Goal: Communication & Community: Answer question/provide support

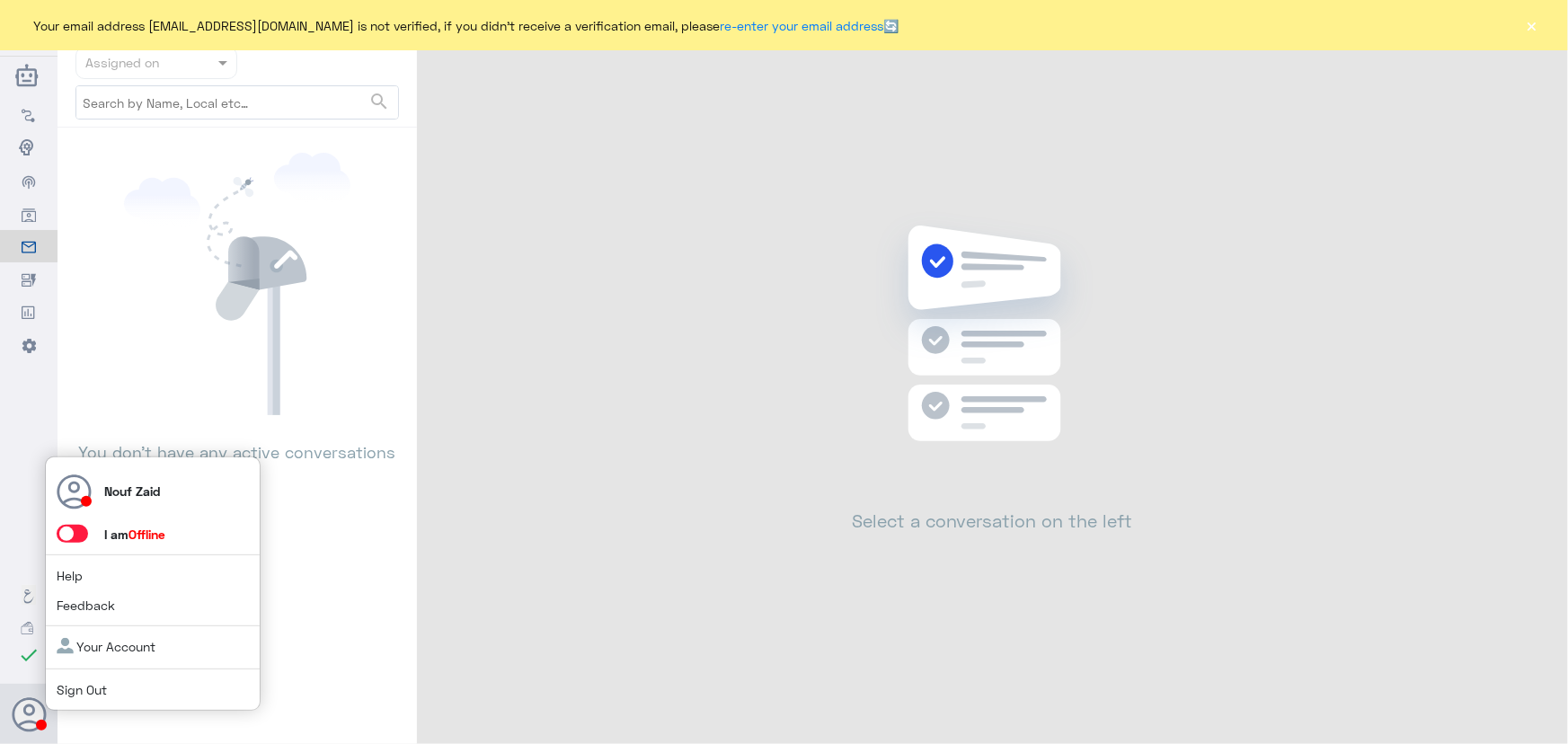
click at [75, 543] on span at bounding box center [80, 535] width 47 height 19
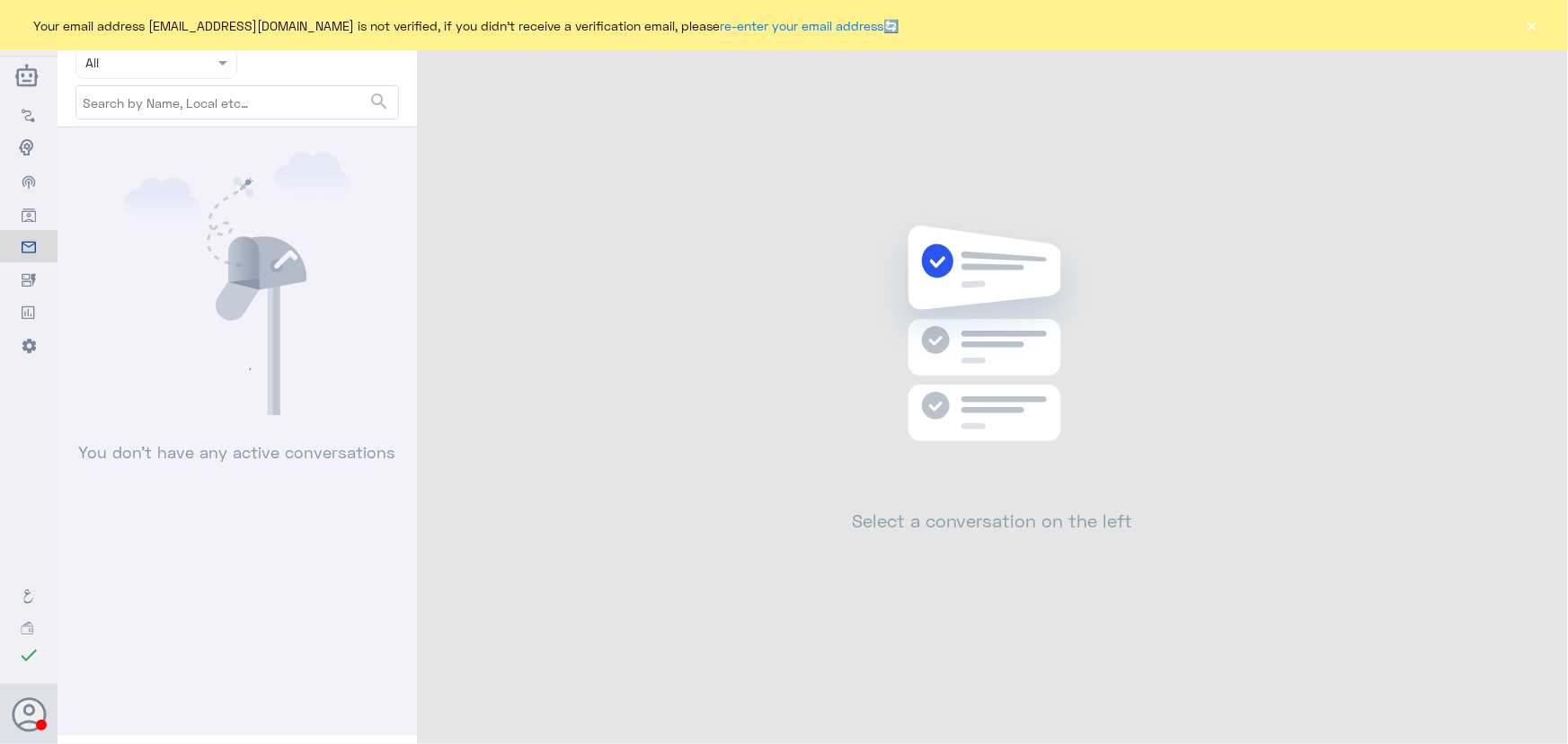
click at [253, 69] on div "Assigned on All" at bounding box center [237, 62] width 323 height 32
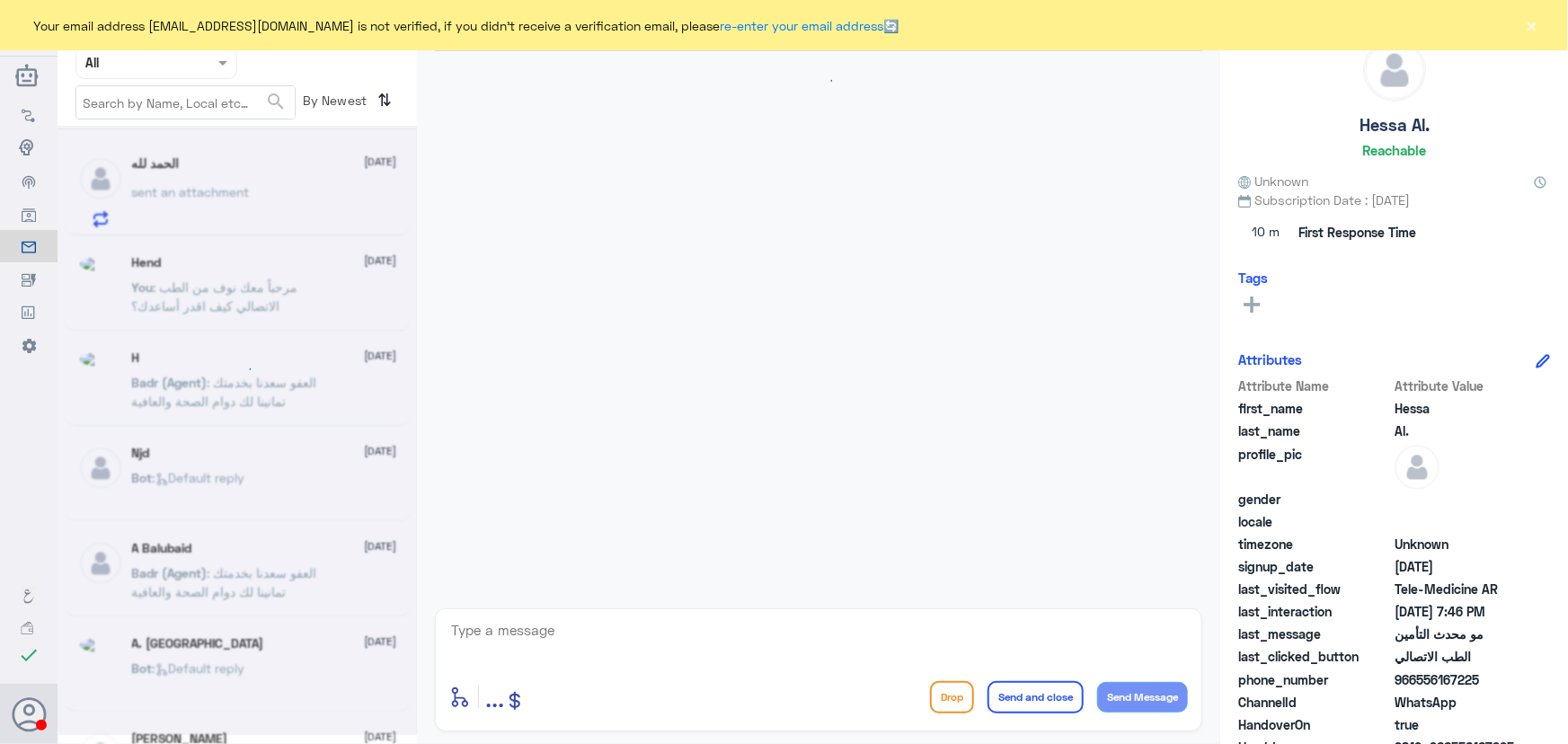
scroll to position [851, 0]
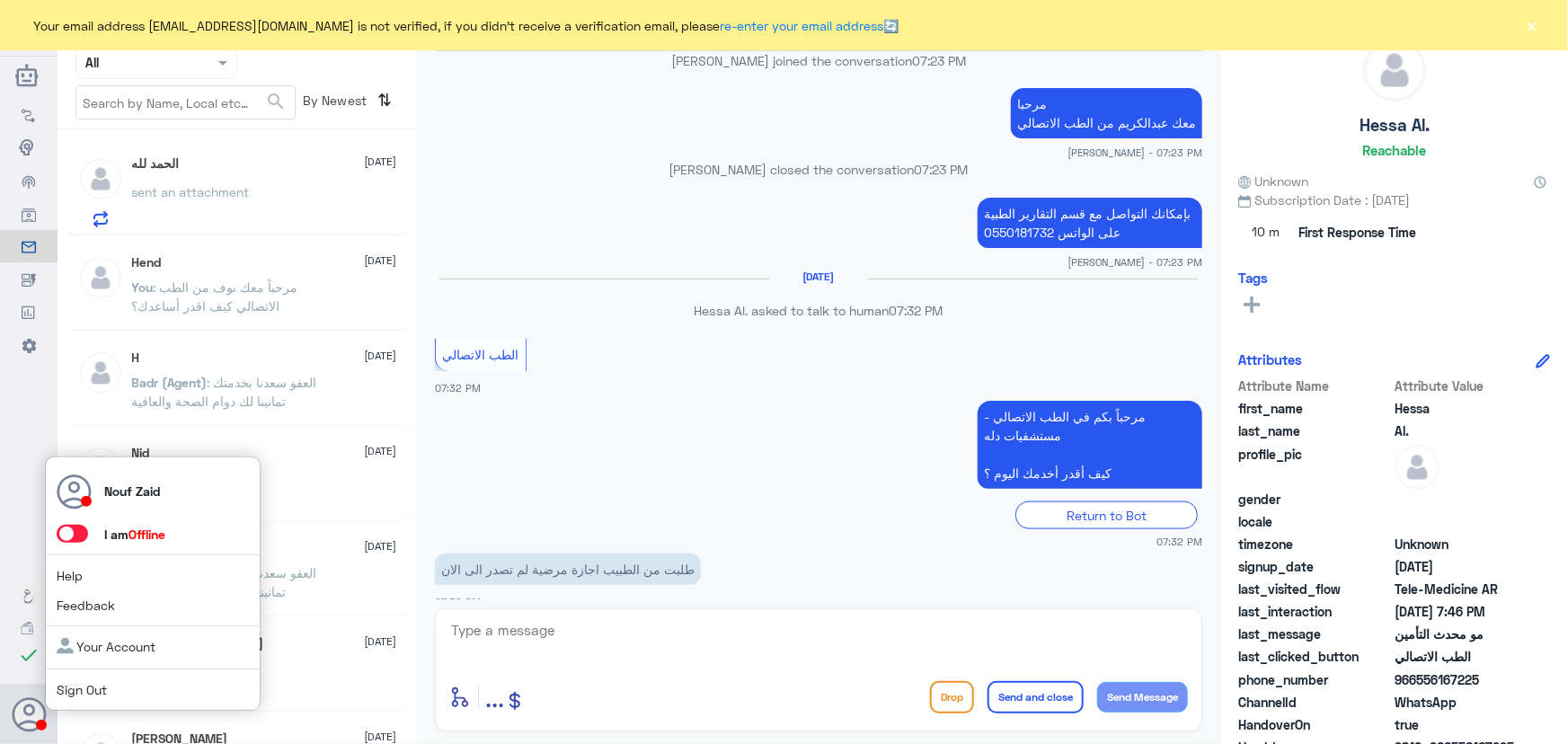
click at [71, 526] on span at bounding box center [72, 534] width 31 height 18
click at [0, 0] on input "checkbox" at bounding box center [0, 0] width 0 height 0
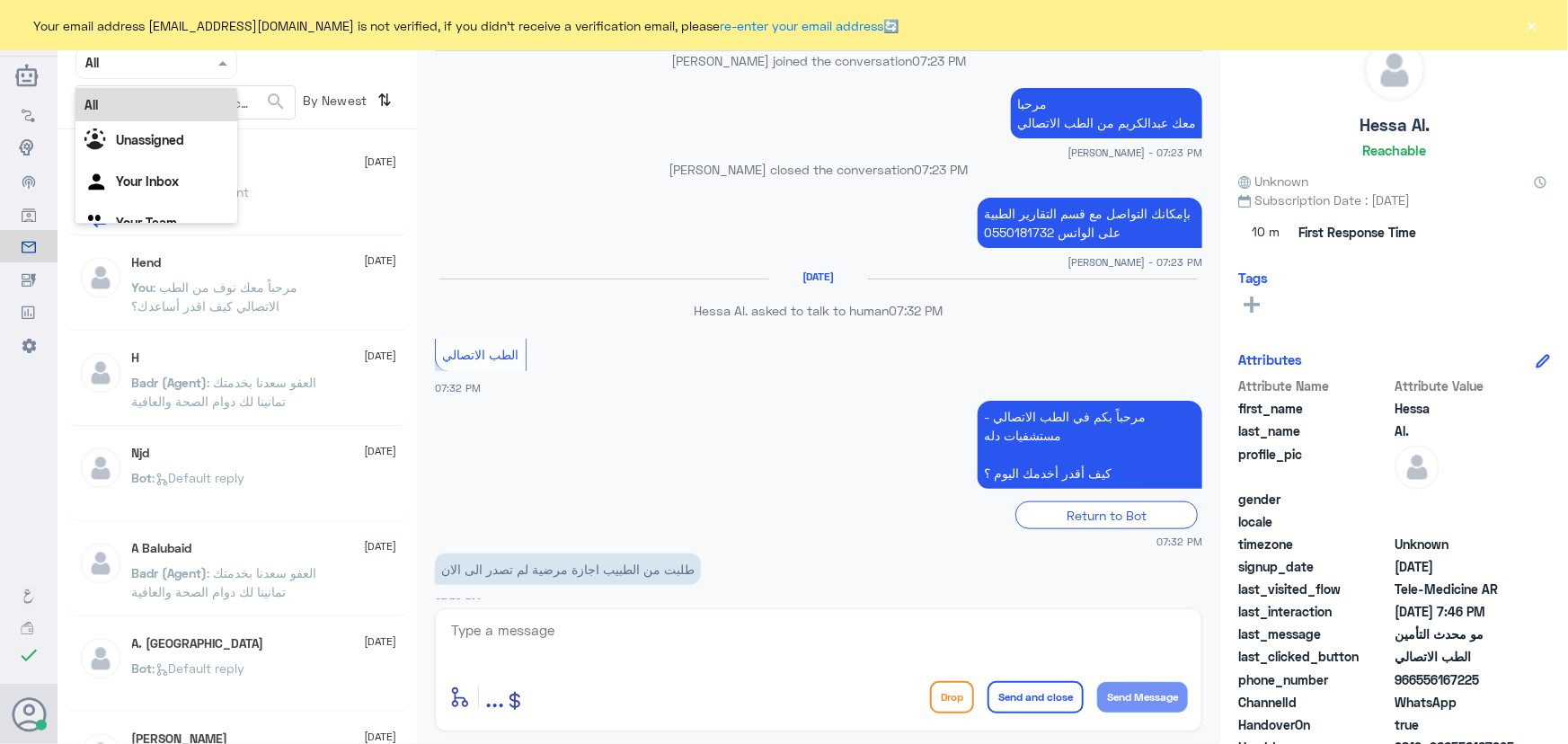
click at [159, 72] on input "text" at bounding box center [134, 62] width 99 height 20
click at [181, 103] on div "All" at bounding box center [157, 105] width 162 height 33
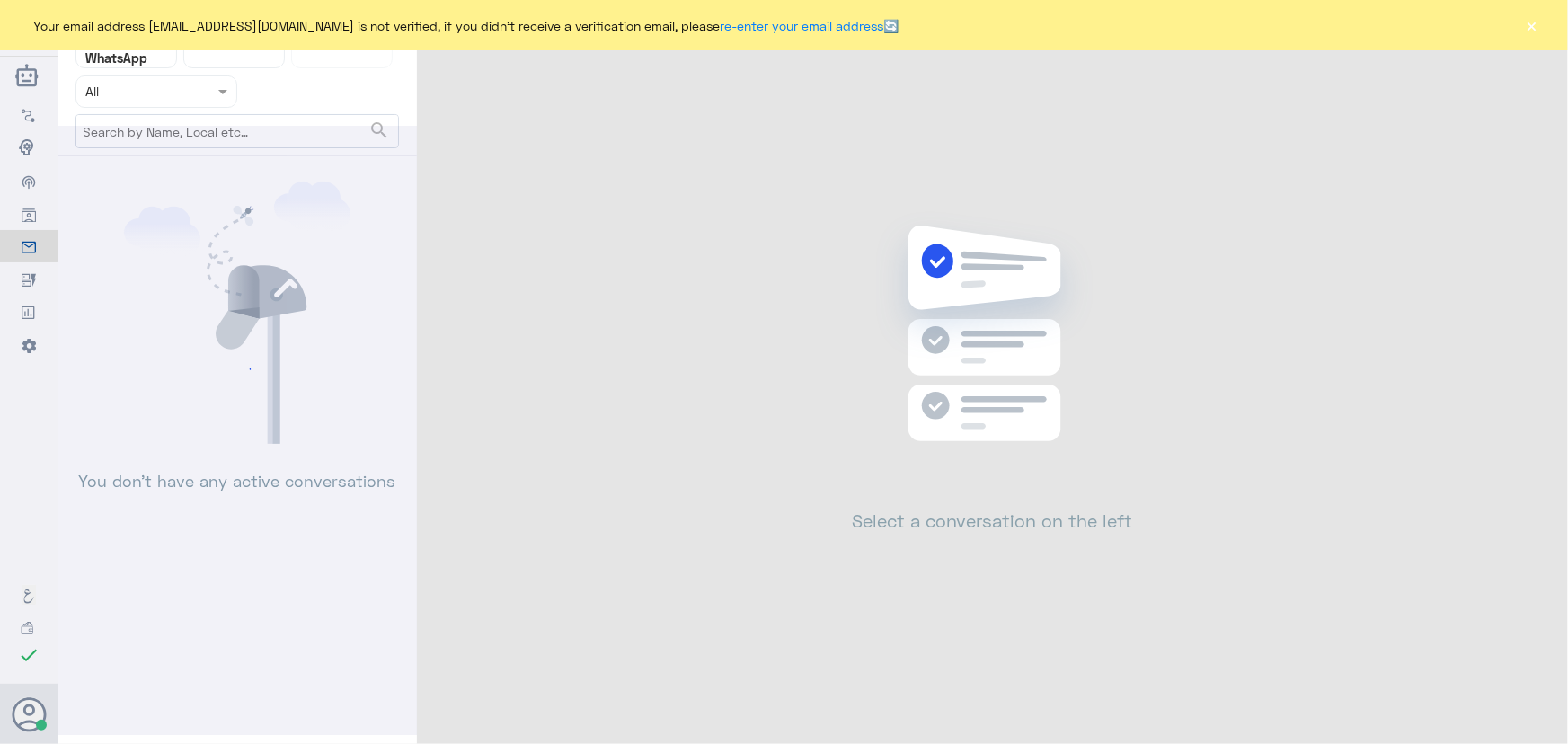
click at [1530, 31] on button "×" at bounding box center [1532, 24] width 18 height 18
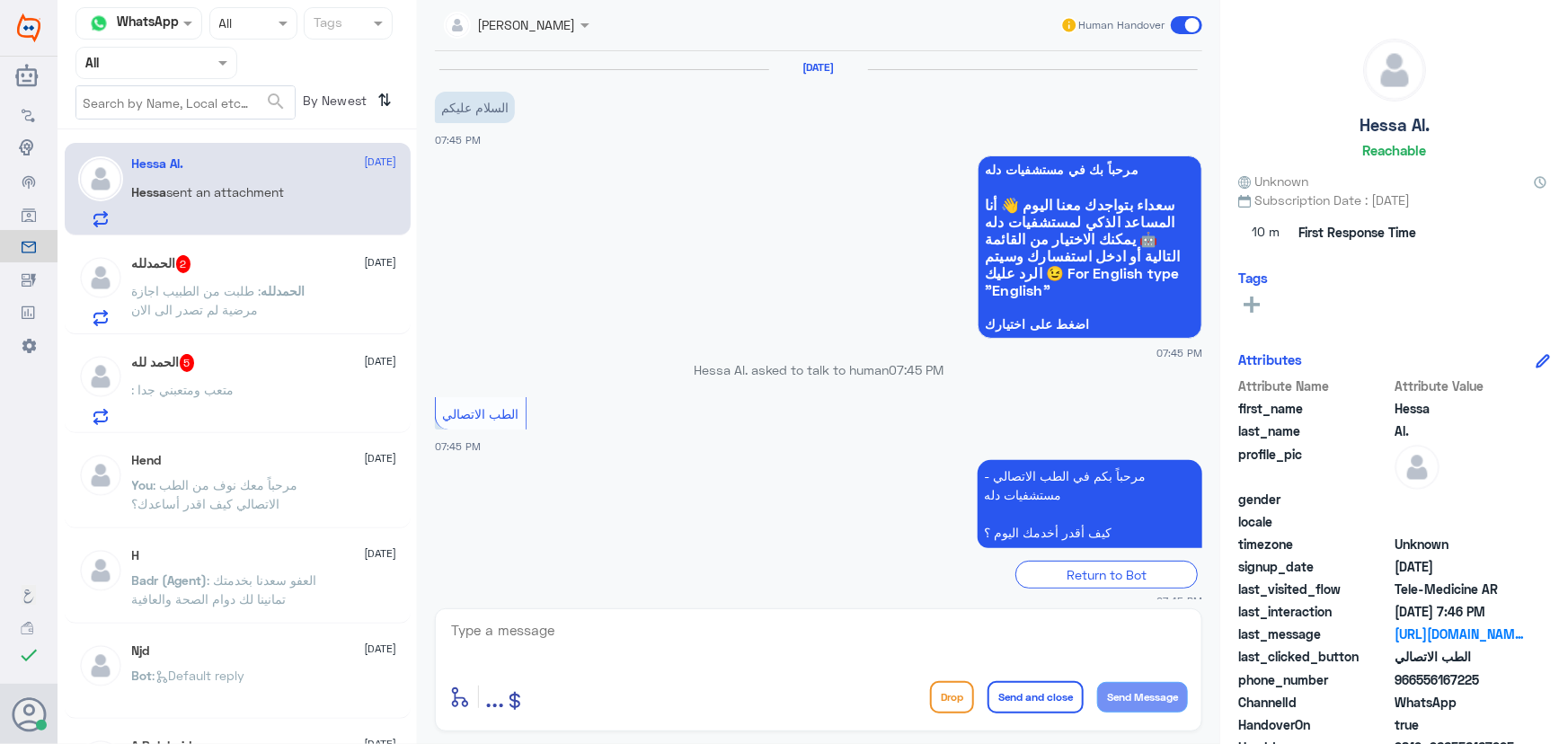
scroll to position [388, 0]
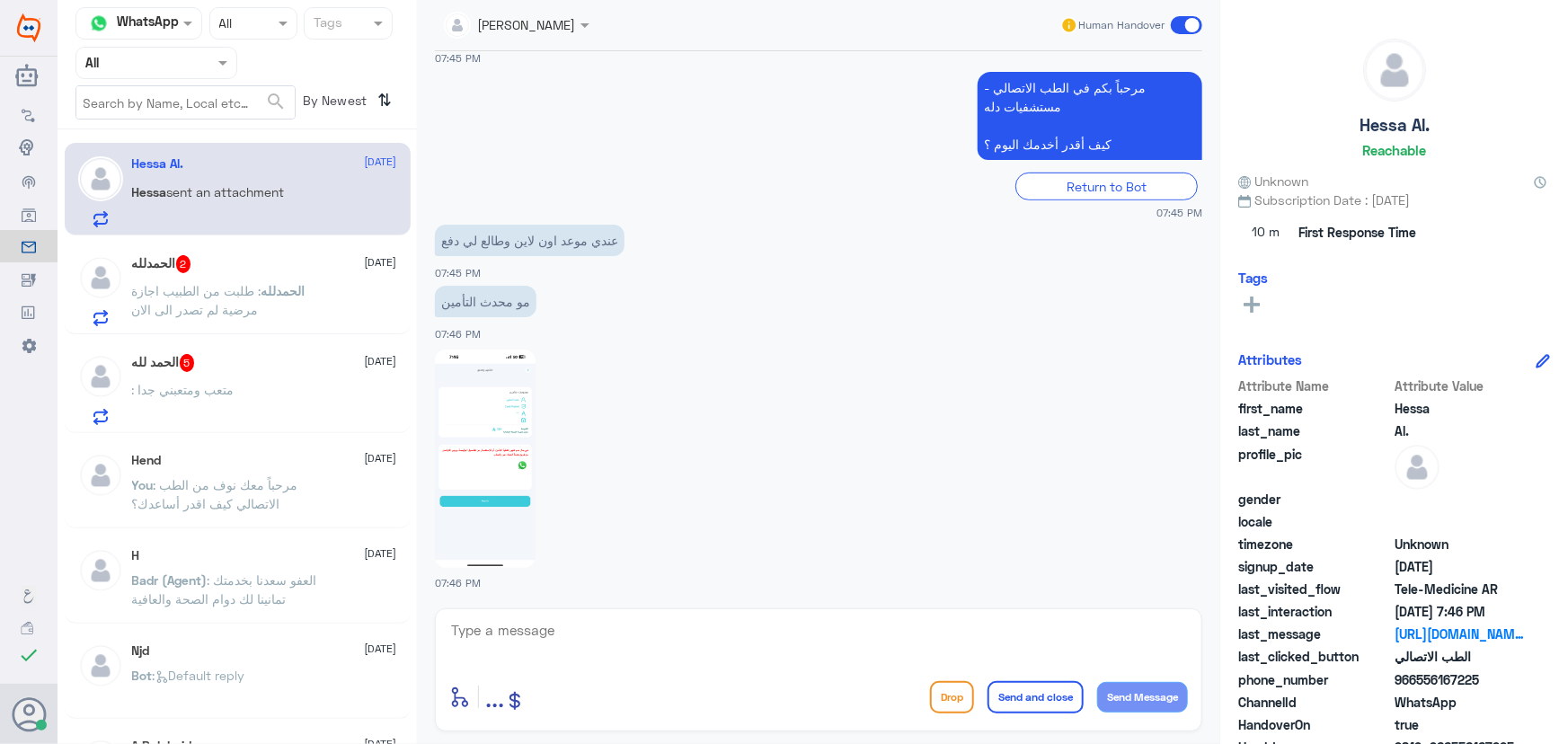
click at [245, 213] on p "Hessa sent an attachment" at bounding box center [208, 205] width 153 height 45
click at [283, 313] on p "الحمدلله : طلبت من الطبيب اجازة مرضية لم تصدر الى الان" at bounding box center [233, 304] width 202 height 45
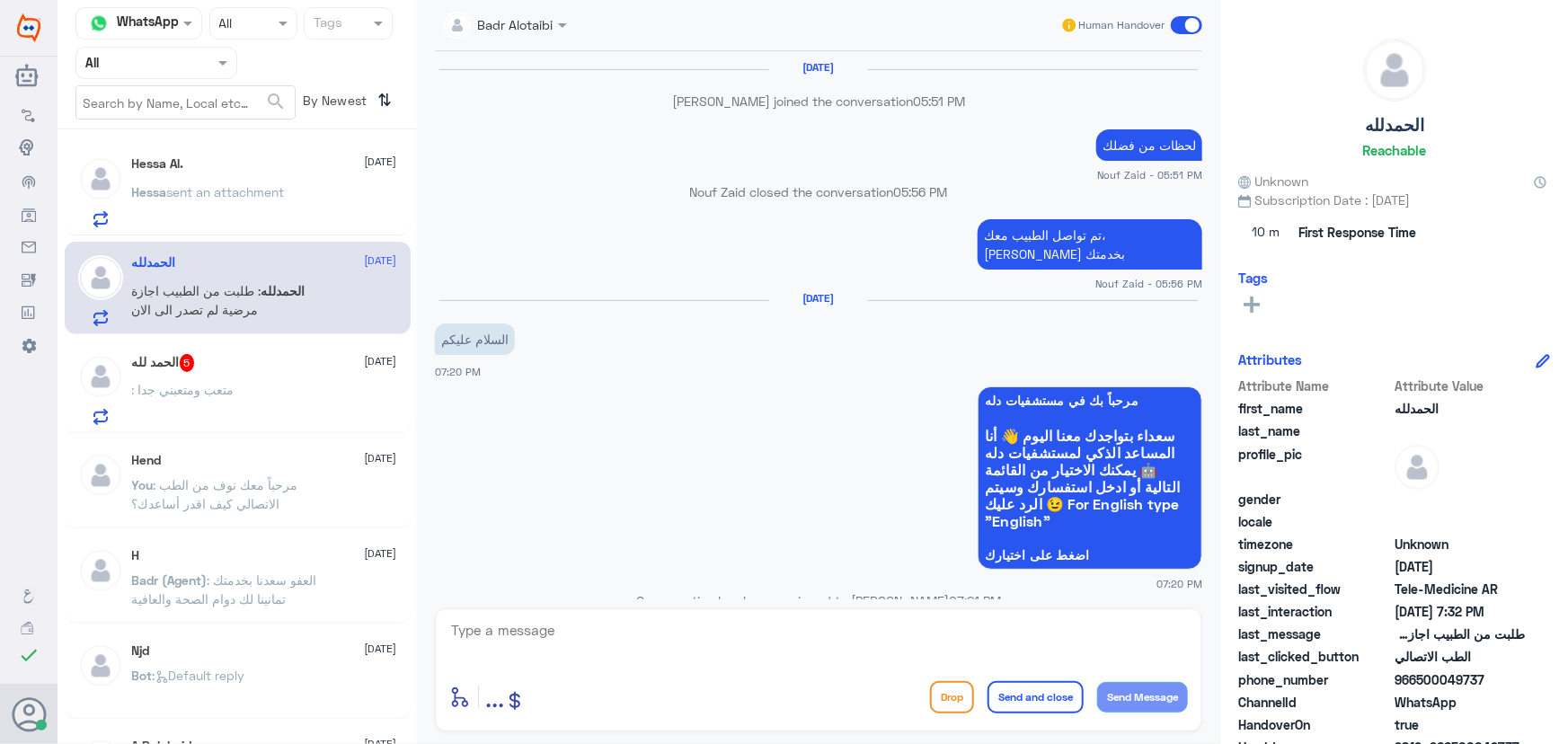
scroll to position [851, 0]
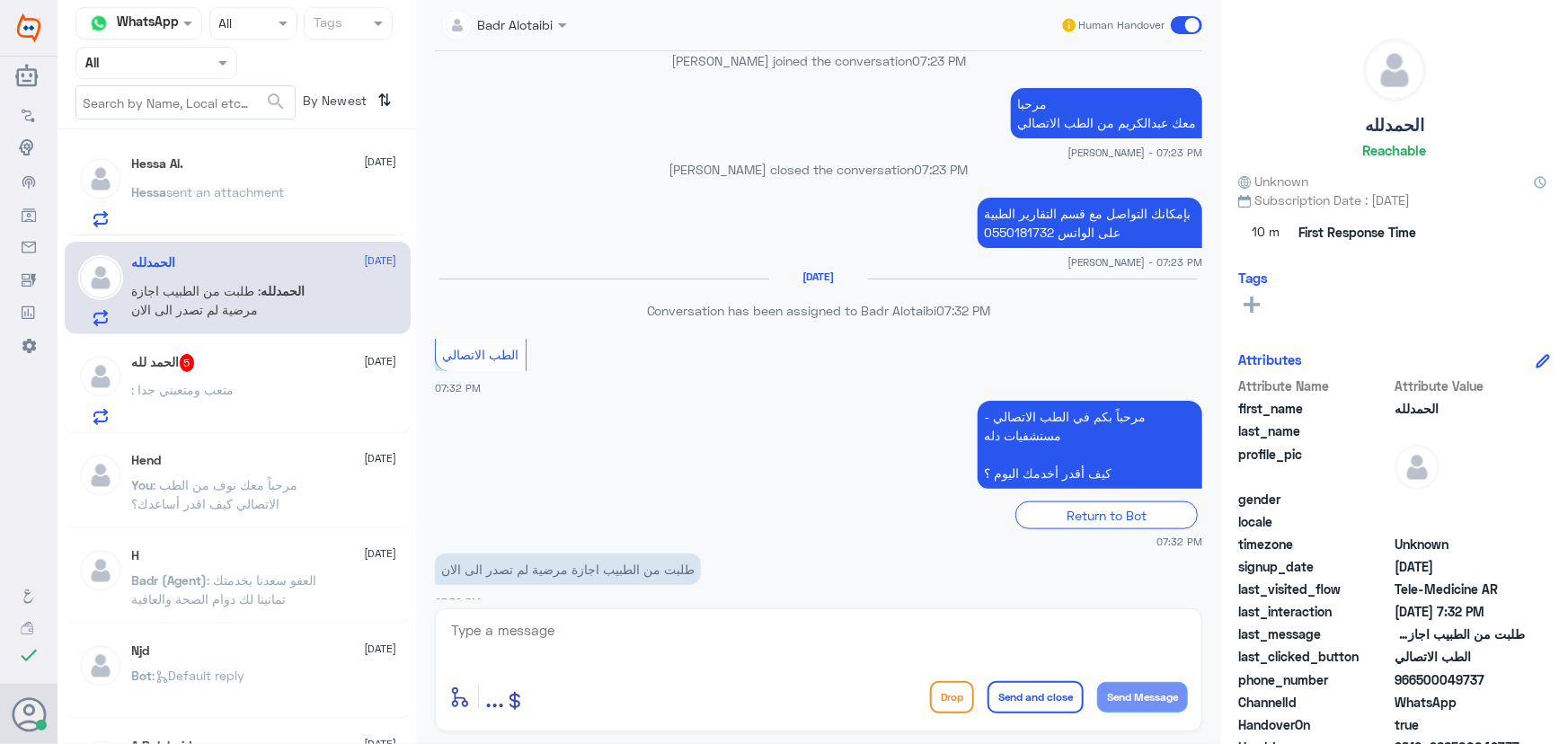
click at [266, 369] on div "الحمد لله 5 7 September" at bounding box center [265, 362] width 265 height 18
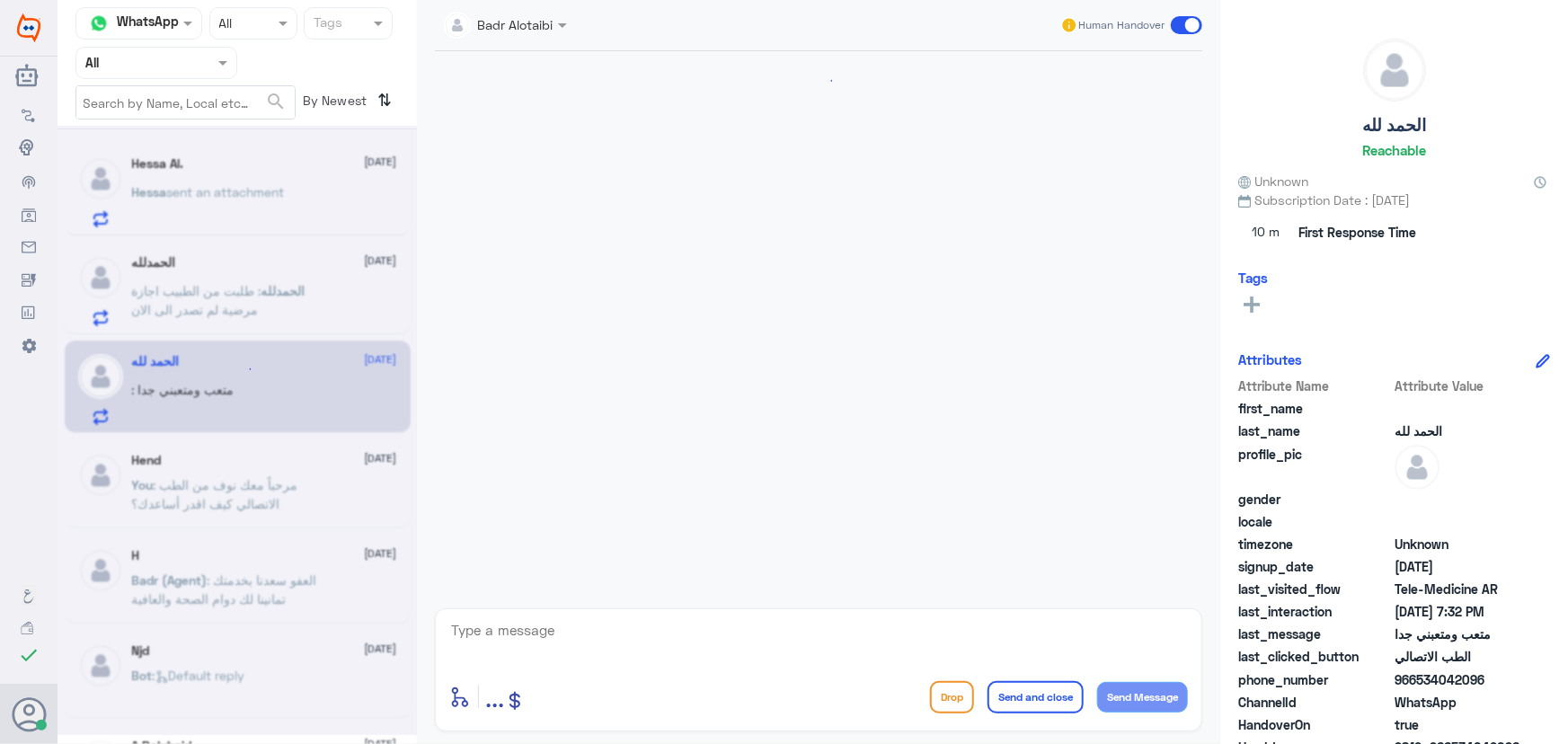
scroll to position [201, 0]
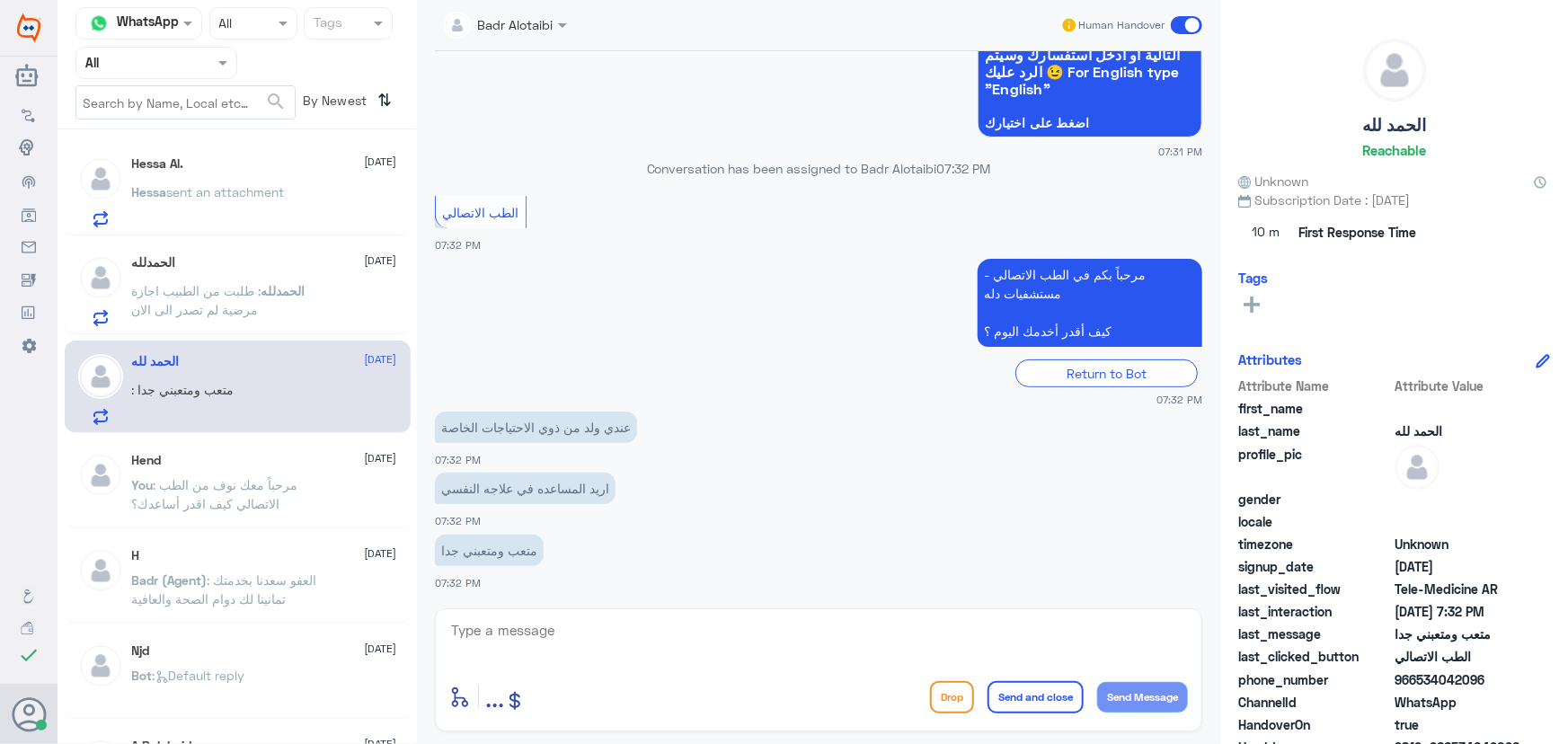
click at [259, 191] on span "sent an attachment" at bounding box center [225, 192] width 118 height 15
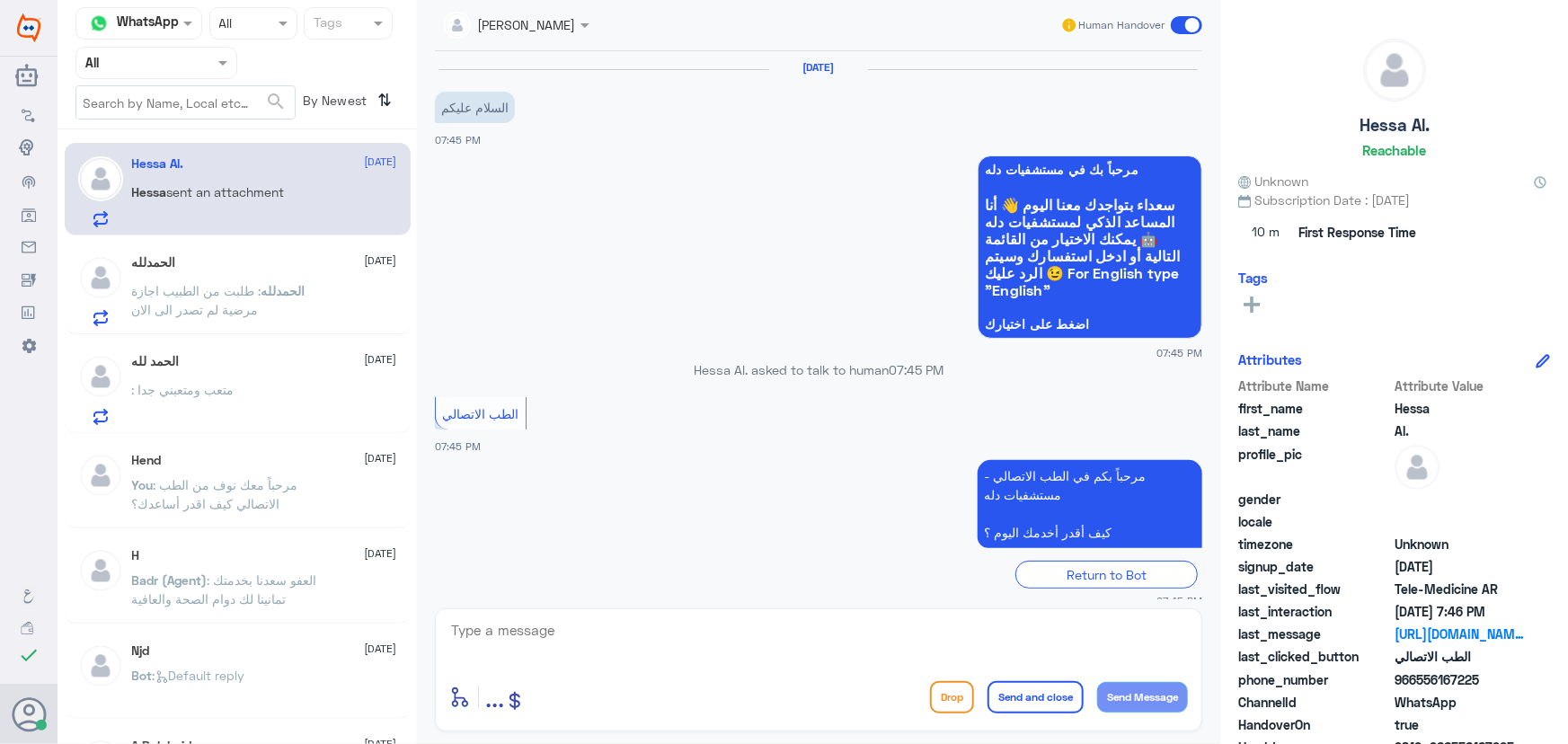
scroll to position [388, 0]
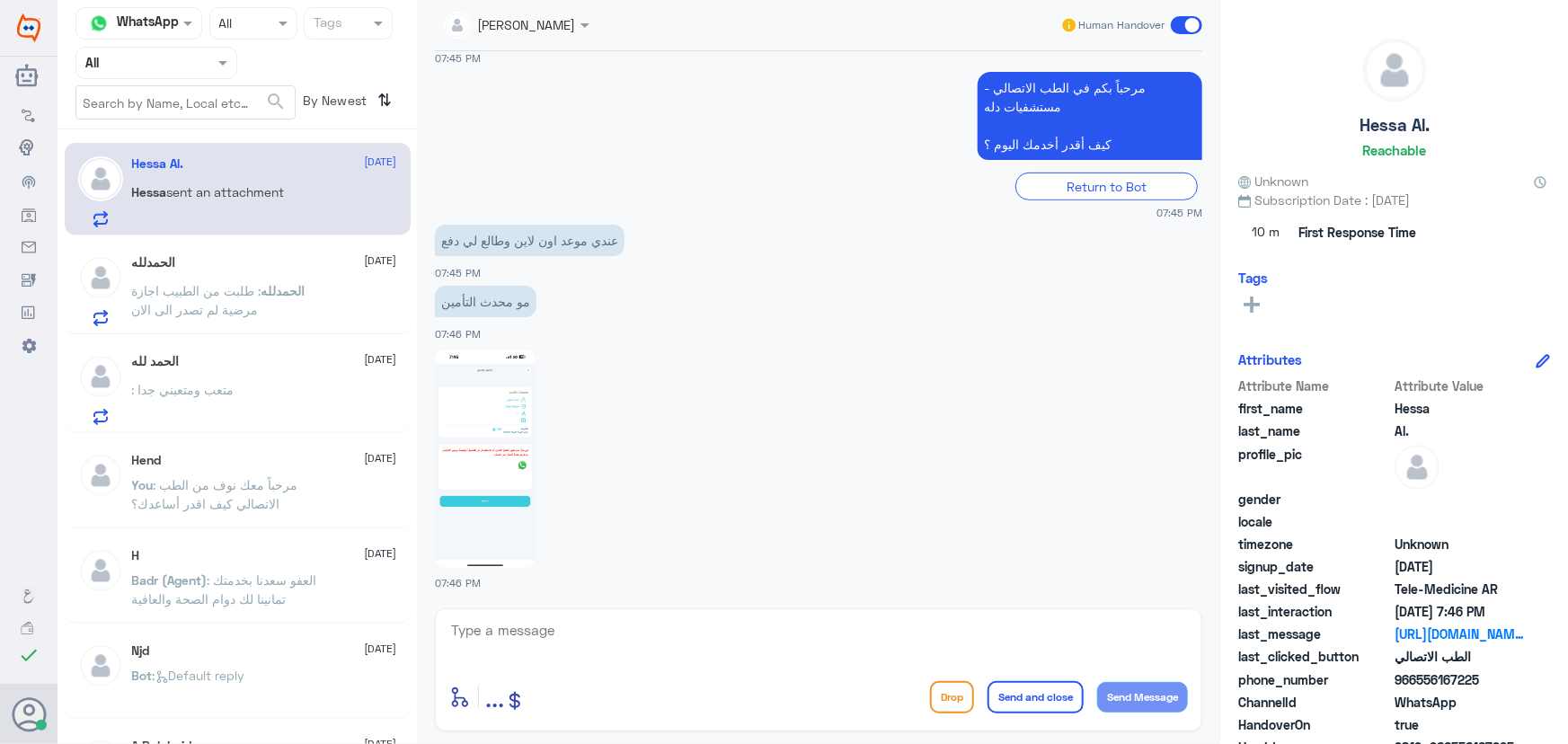
click at [632, 636] on textarea at bounding box center [819, 641] width 739 height 44
paste textarea "مرحباً معك نوف من الطب الاتصالي"
type textarea "مرحباً معك نوف من الطب الاتصالي"
click at [1141, 689] on button "Send Message" at bounding box center [1143, 697] width 91 height 31
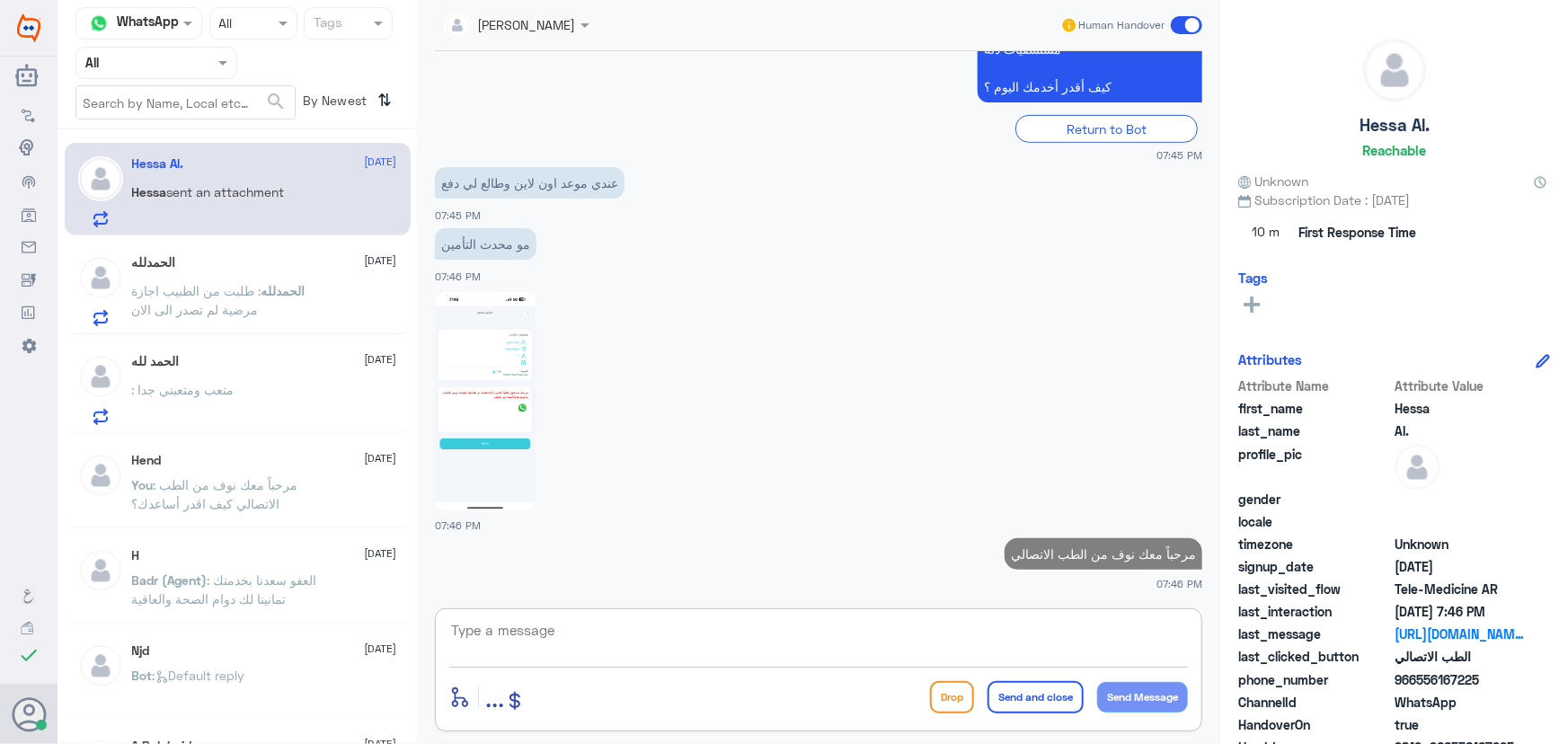
click at [1024, 647] on textarea at bounding box center [819, 641] width 739 height 44
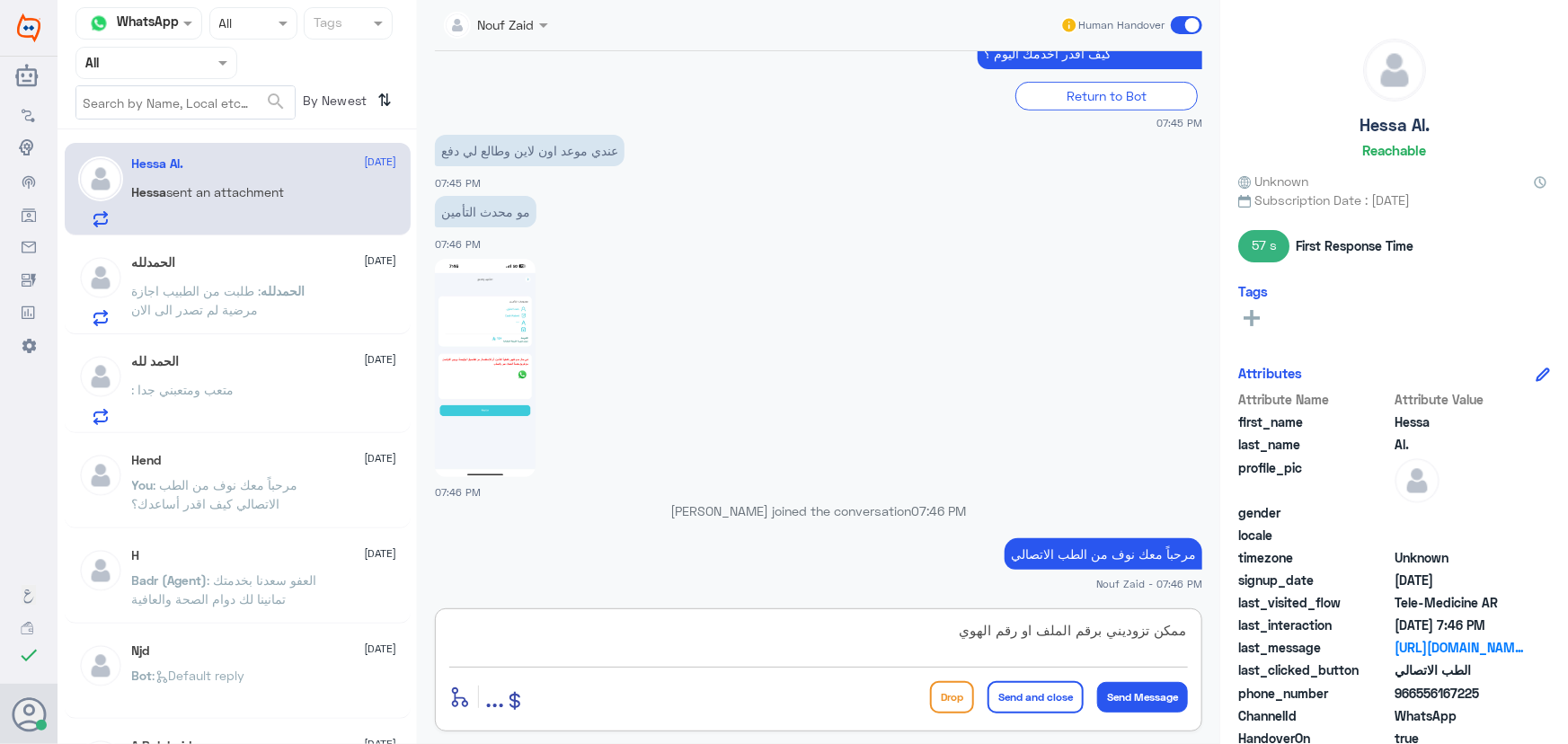
type textarea "ممكن تزوديني برقم الملف او رقم الهوية"
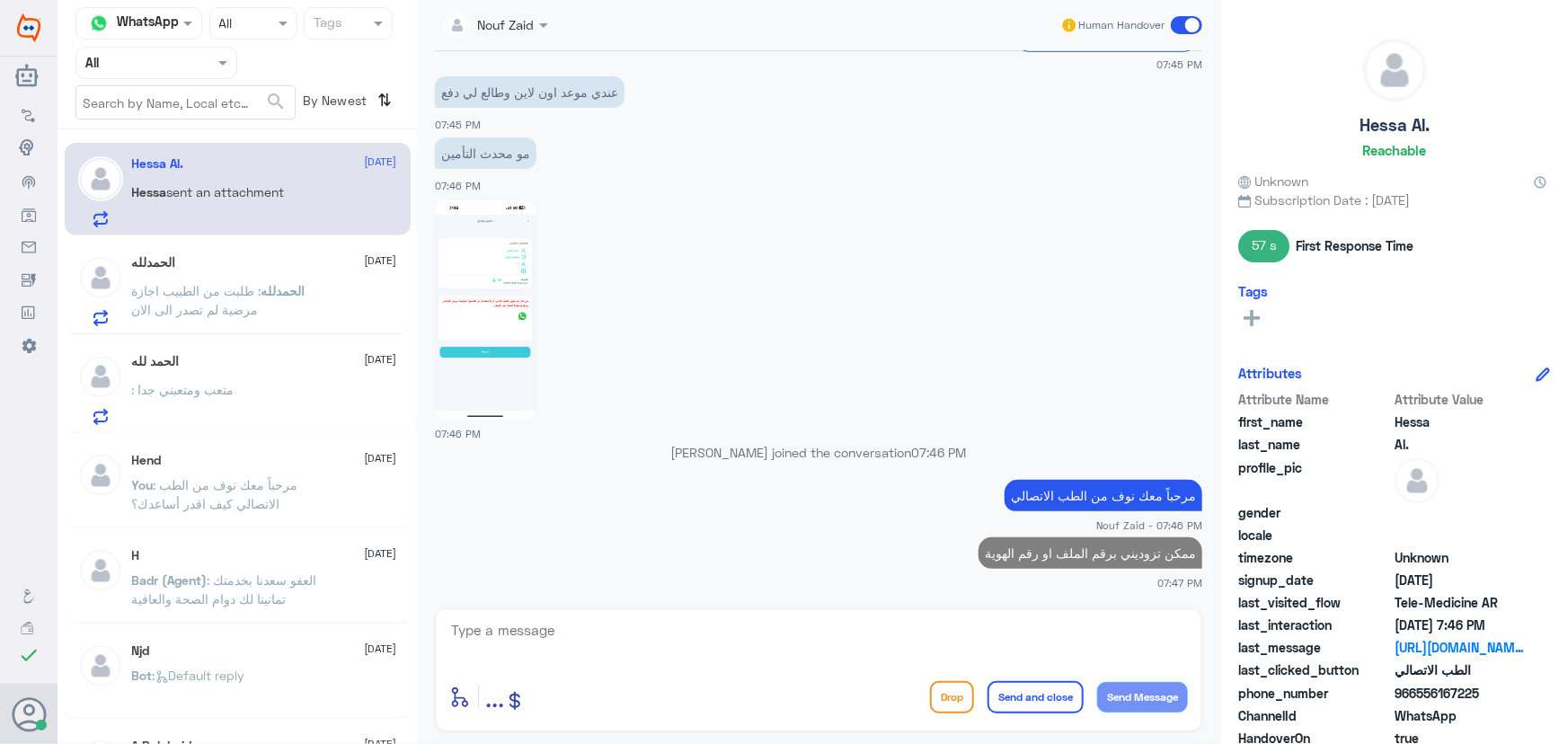
drag, startPoint x: 1420, startPoint y: 691, endPoint x: 1507, endPoint y: 705, distance: 88.1
click at [1505, 704] on div "phone_number 966556167225" at bounding box center [1394, 695] width 312 height 22
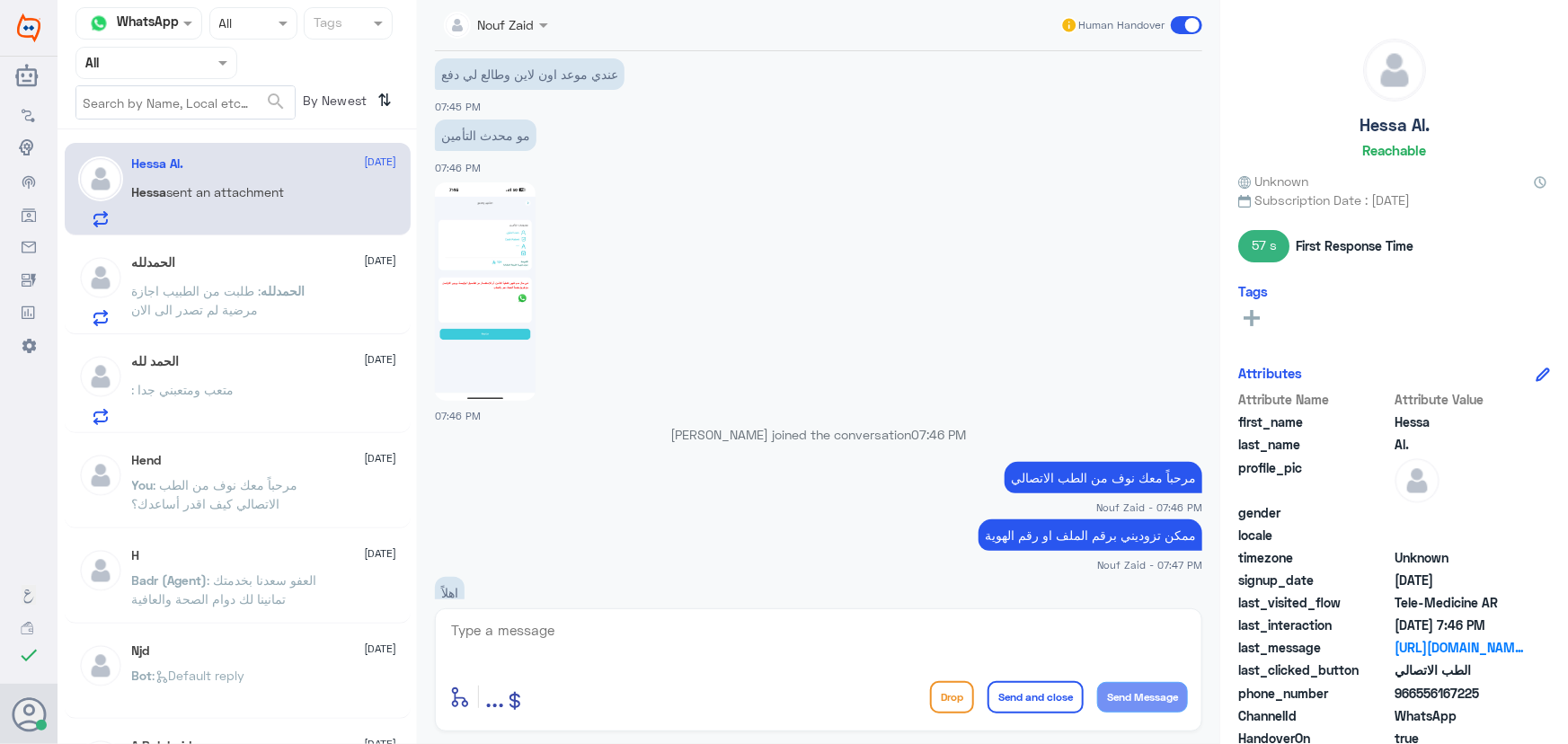
scroll to position [585, 0]
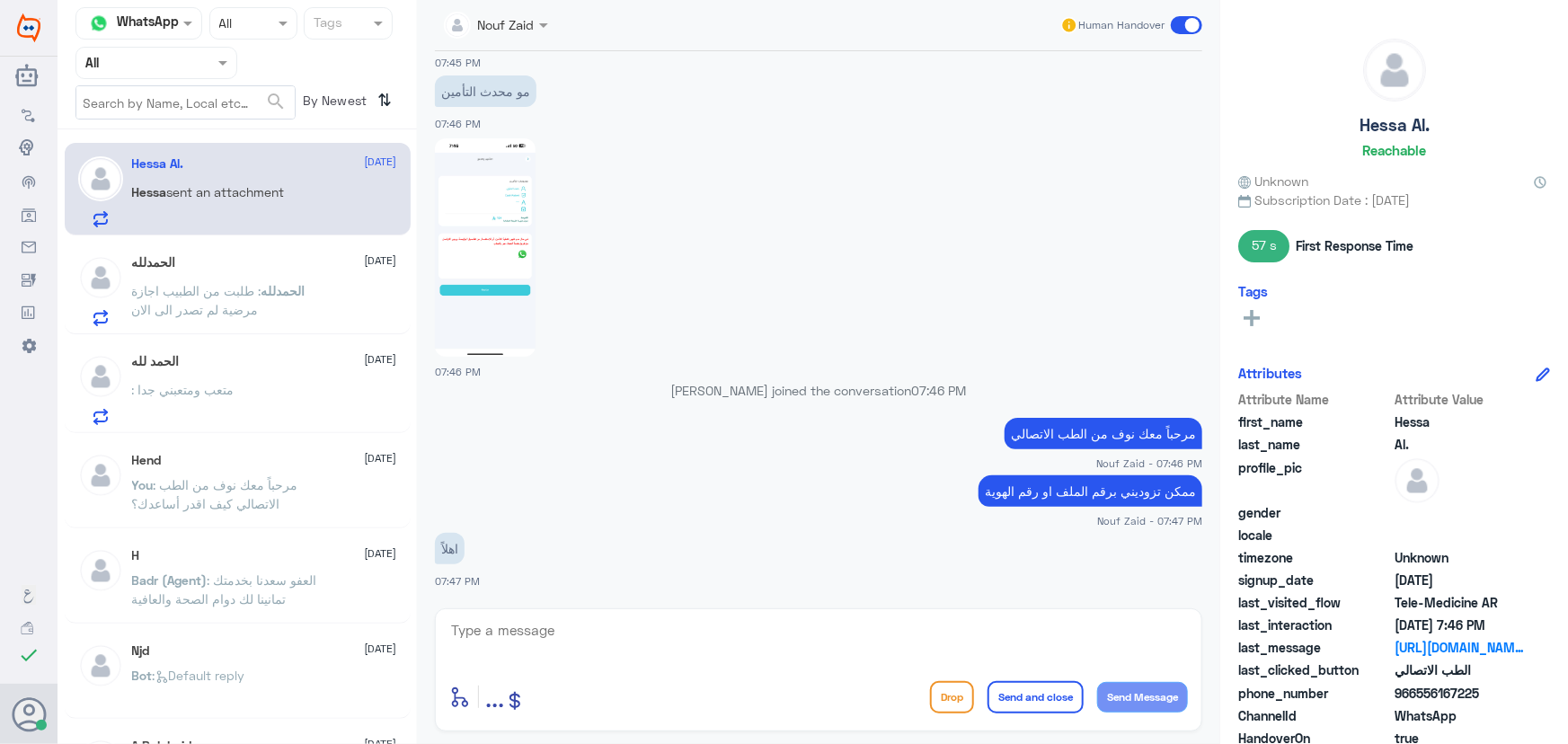
click at [208, 290] on span ": طلبت من الطبيب اجازة مرضية لم تصدر الى الان" at bounding box center [197, 300] width 130 height 34
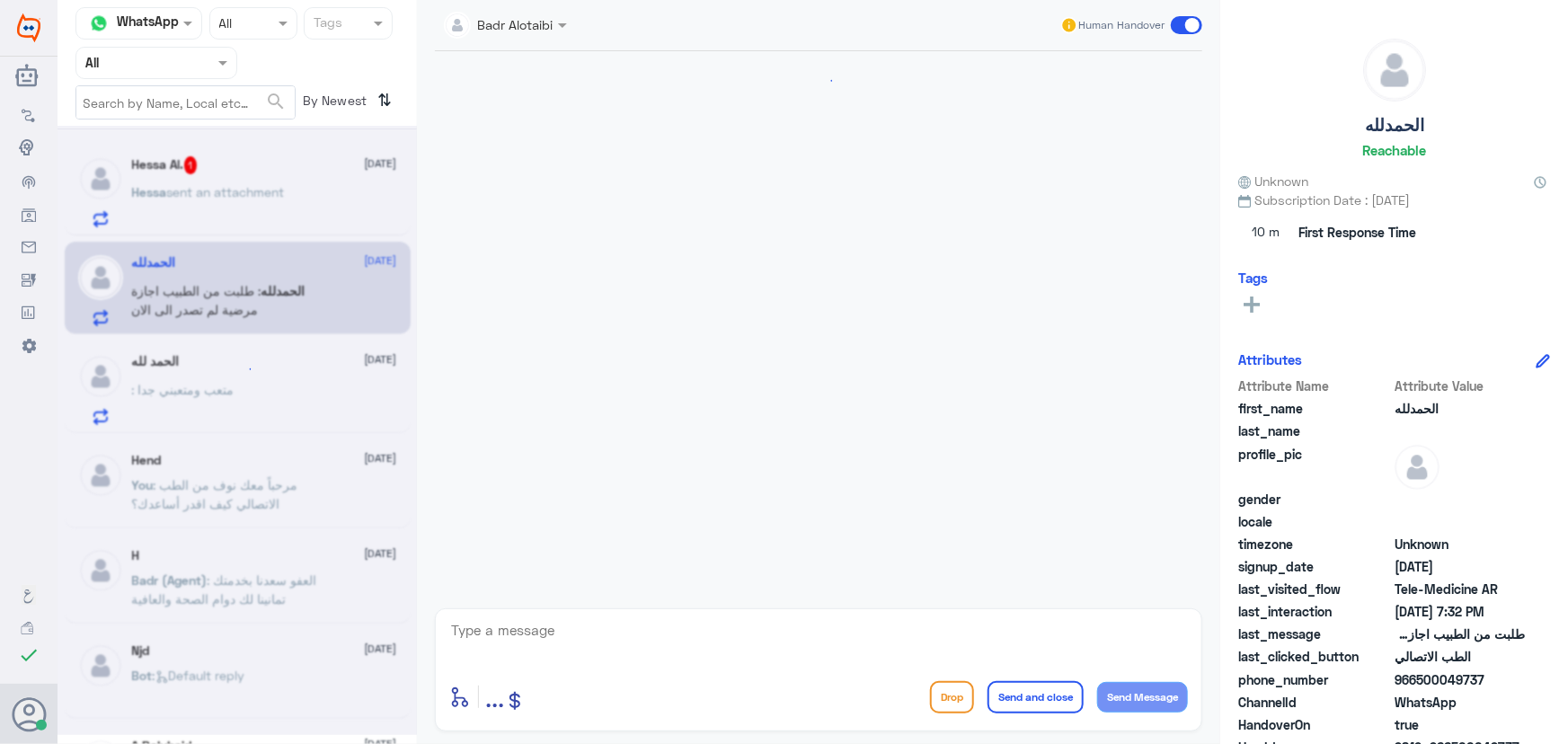
scroll to position [851, 0]
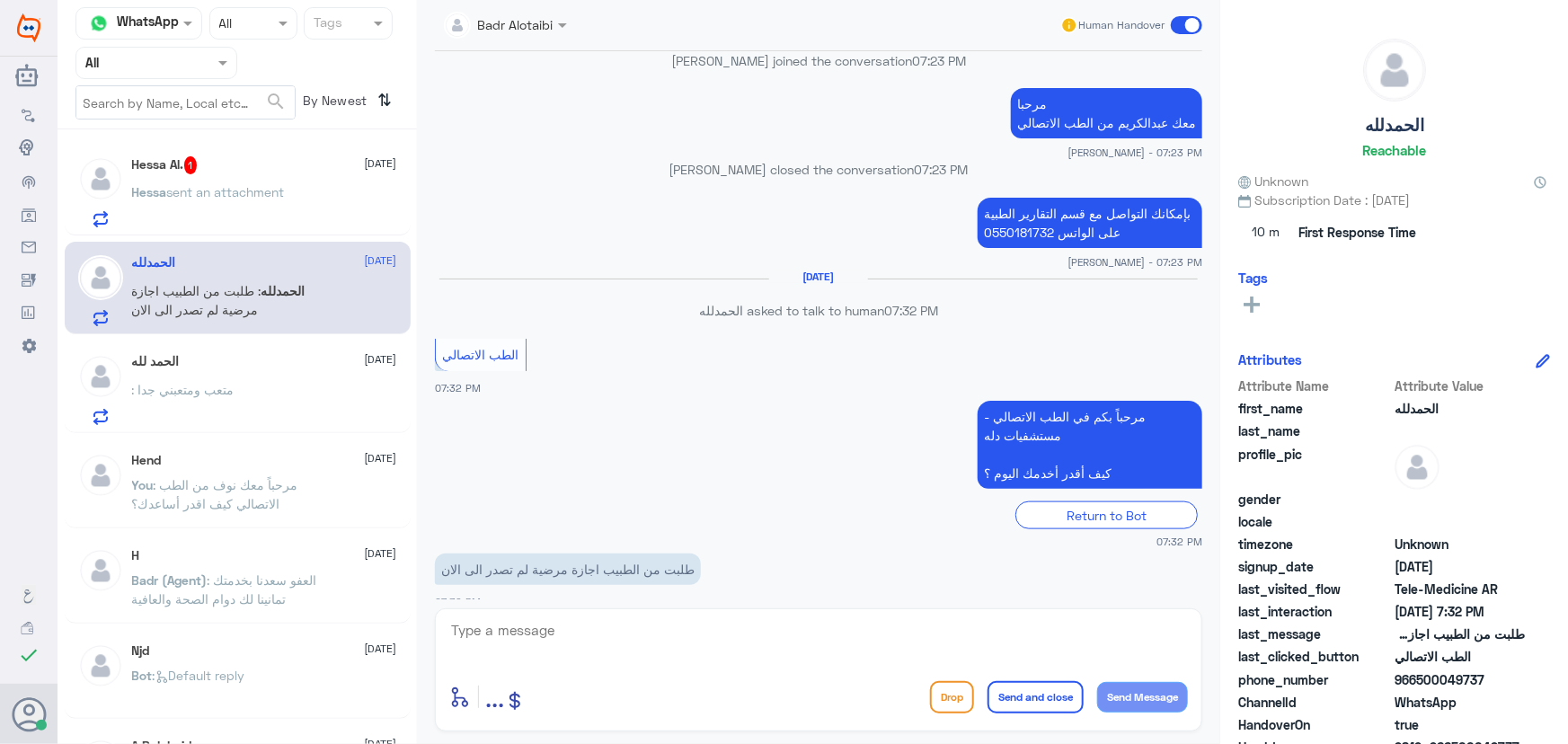
click at [206, 341] on div "الحمد لله 7 September : متعب ومتعبني جدا" at bounding box center [238, 387] width 346 height 93
click at [196, 376] on div "الحمد لله 7 September : متعب ومتعبني جدا" at bounding box center [265, 389] width 265 height 71
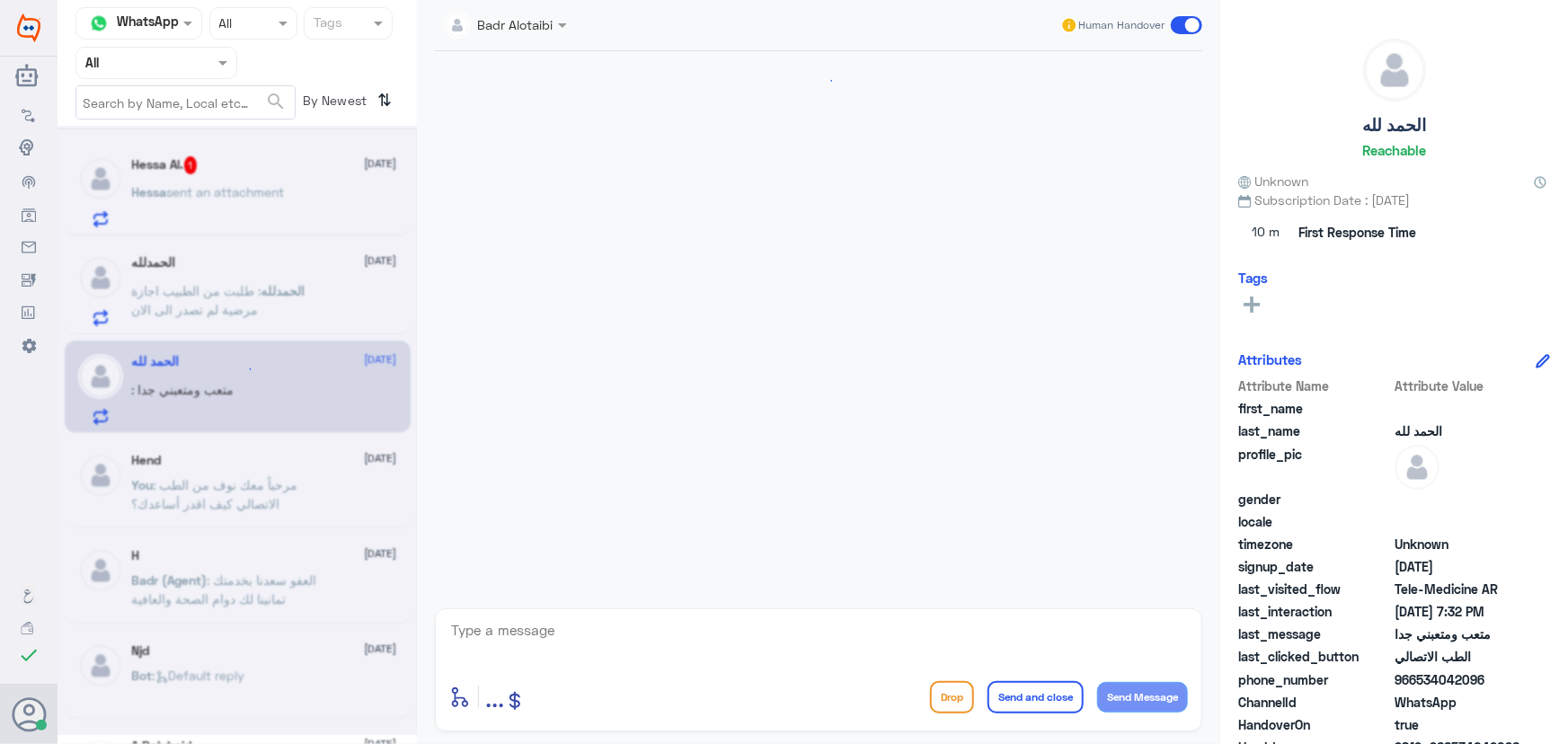
drag, startPoint x: 261, startPoint y: 190, endPoint x: 266, endPoint y: 216, distance: 26.5
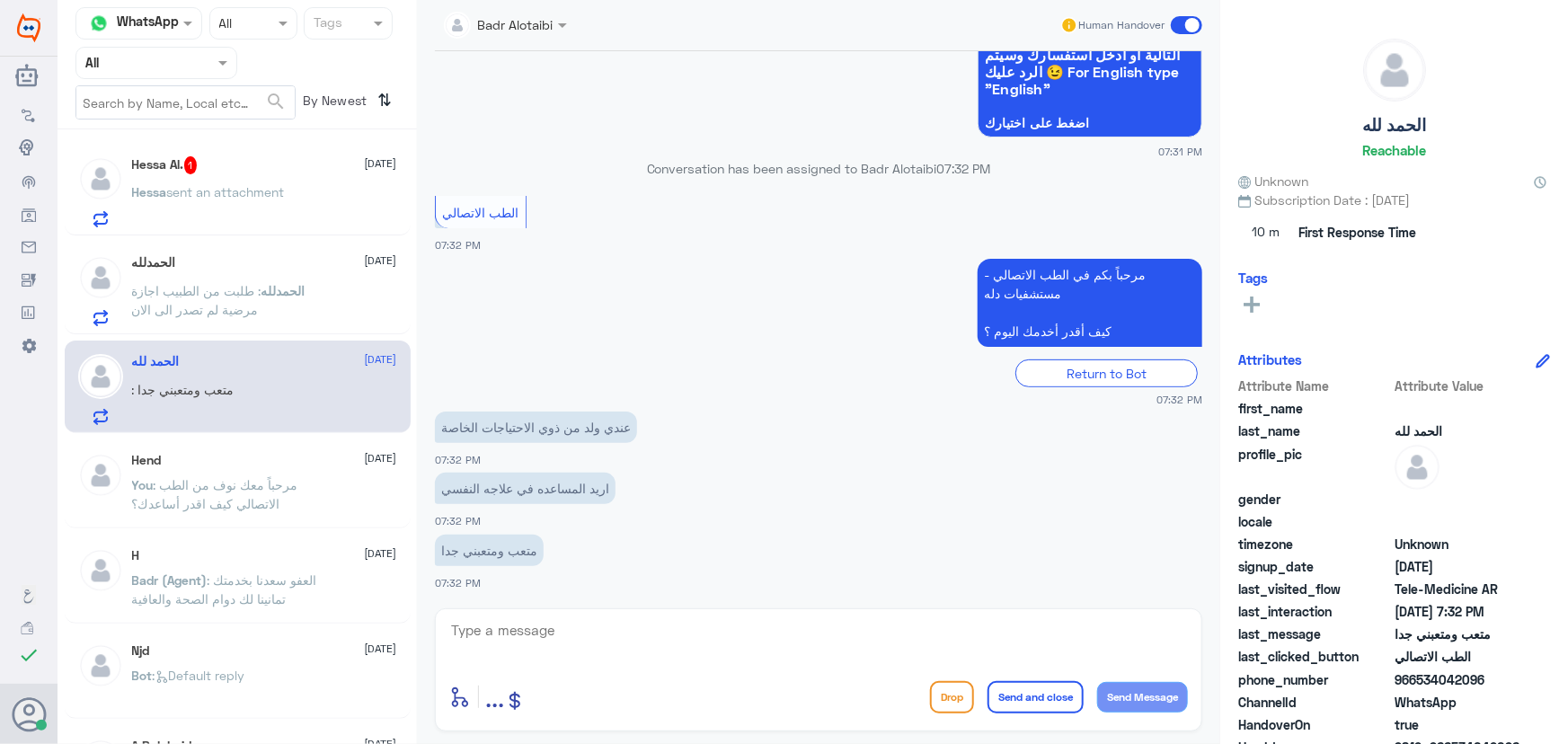
click at [266, 206] on p "Hessa sent an attachment" at bounding box center [208, 205] width 153 height 45
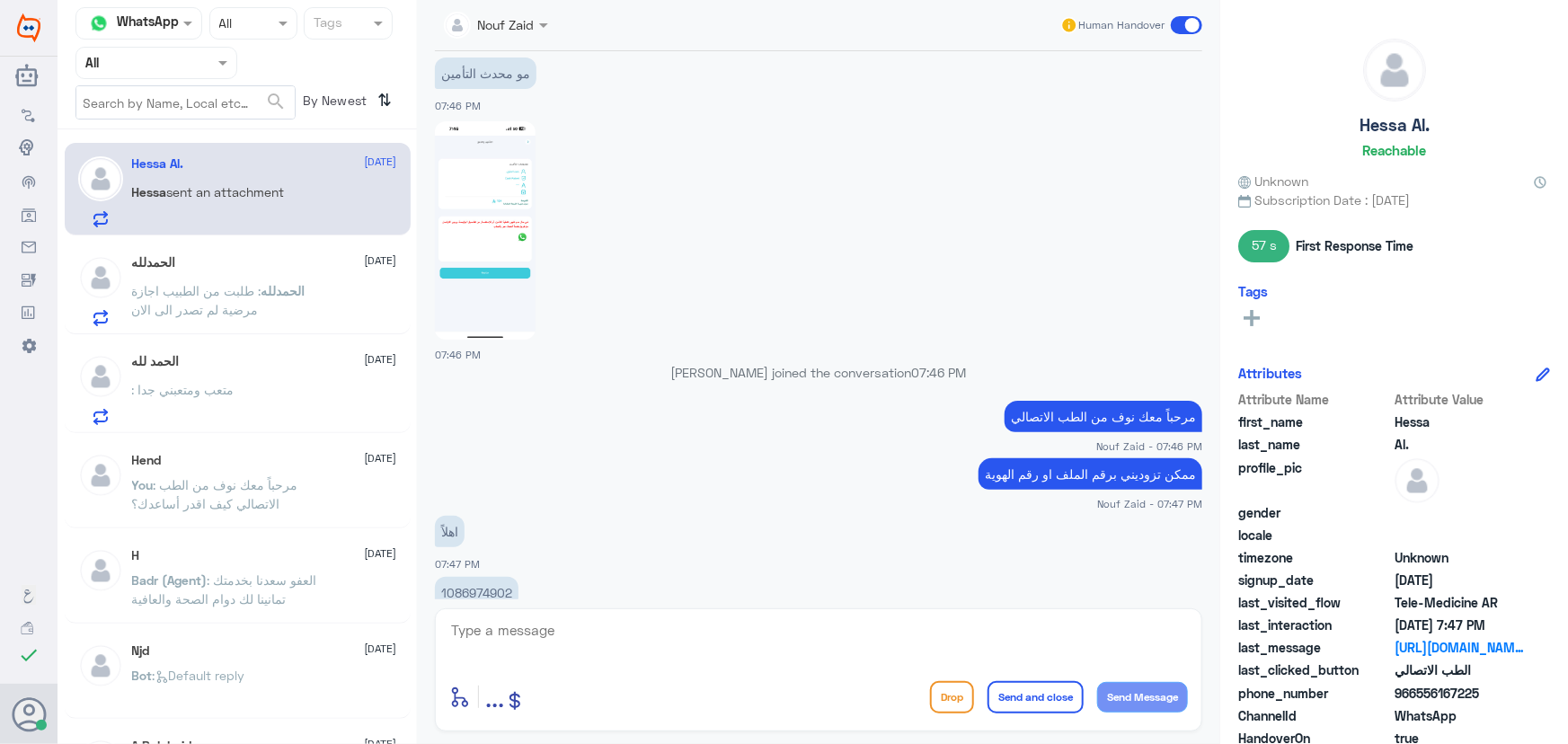
scroll to position [678, 0]
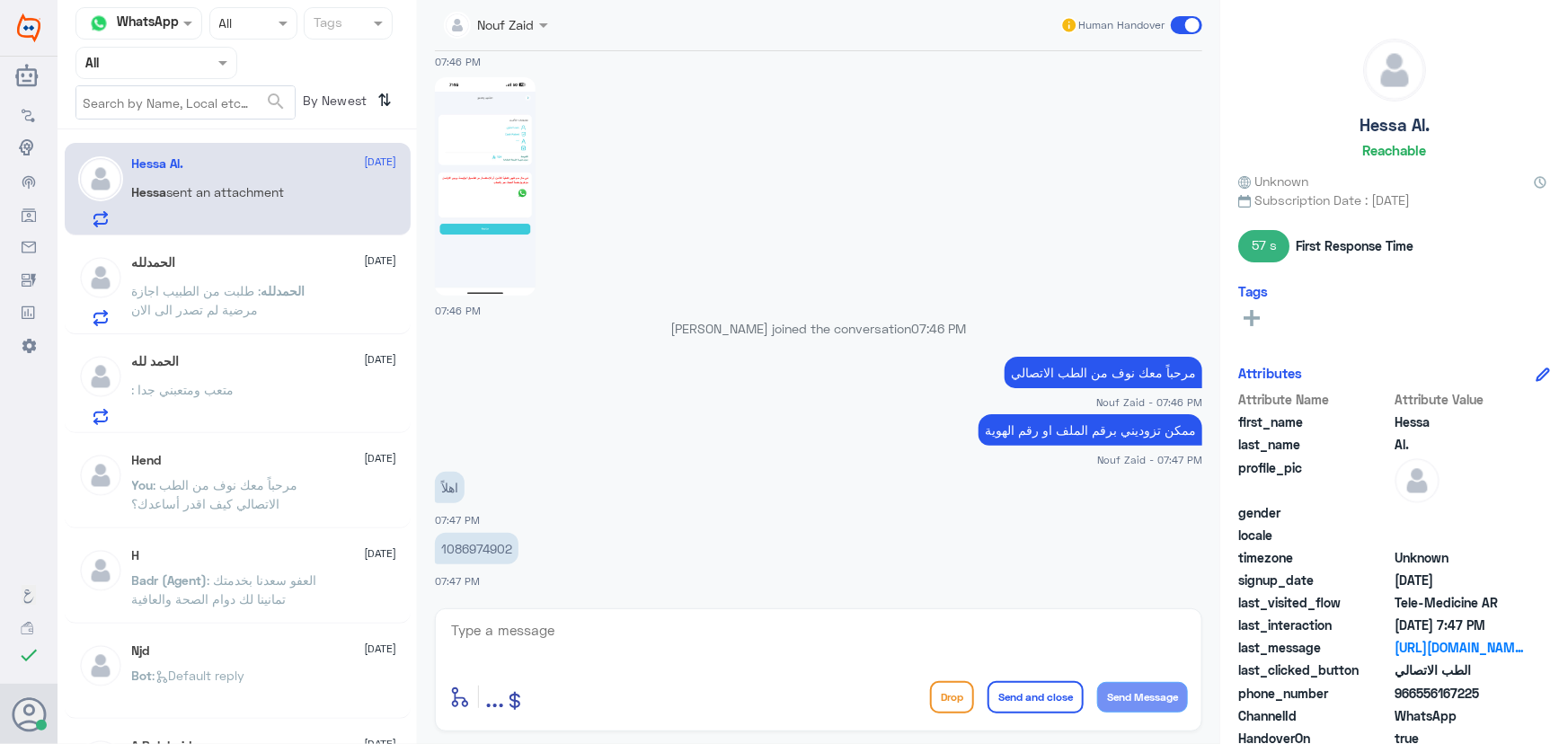
click at [497, 559] on p "1086974902" at bounding box center [477, 549] width 83 height 32
click at [495, 550] on p "1086974902" at bounding box center [477, 549] width 83 height 32
copy p "1086974902"
click at [475, 551] on p "1086974902" at bounding box center [477, 549] width 83 height 32
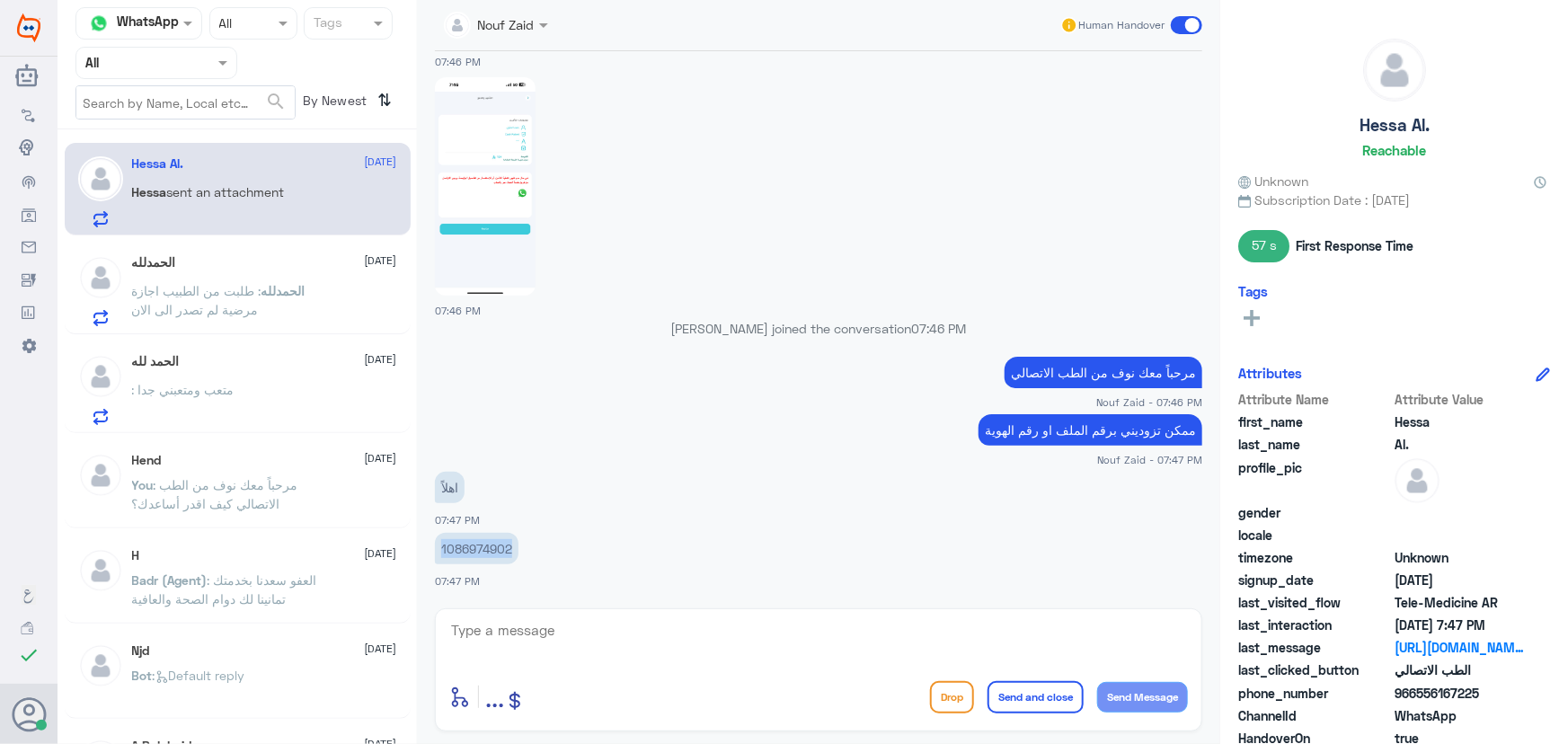
click at [475, 550] on p "1086974902" at bounding box center [477, 549] width 83 height 32
click at [792, 640] on textarea at bounding box center [819, 641] width 739 height 44
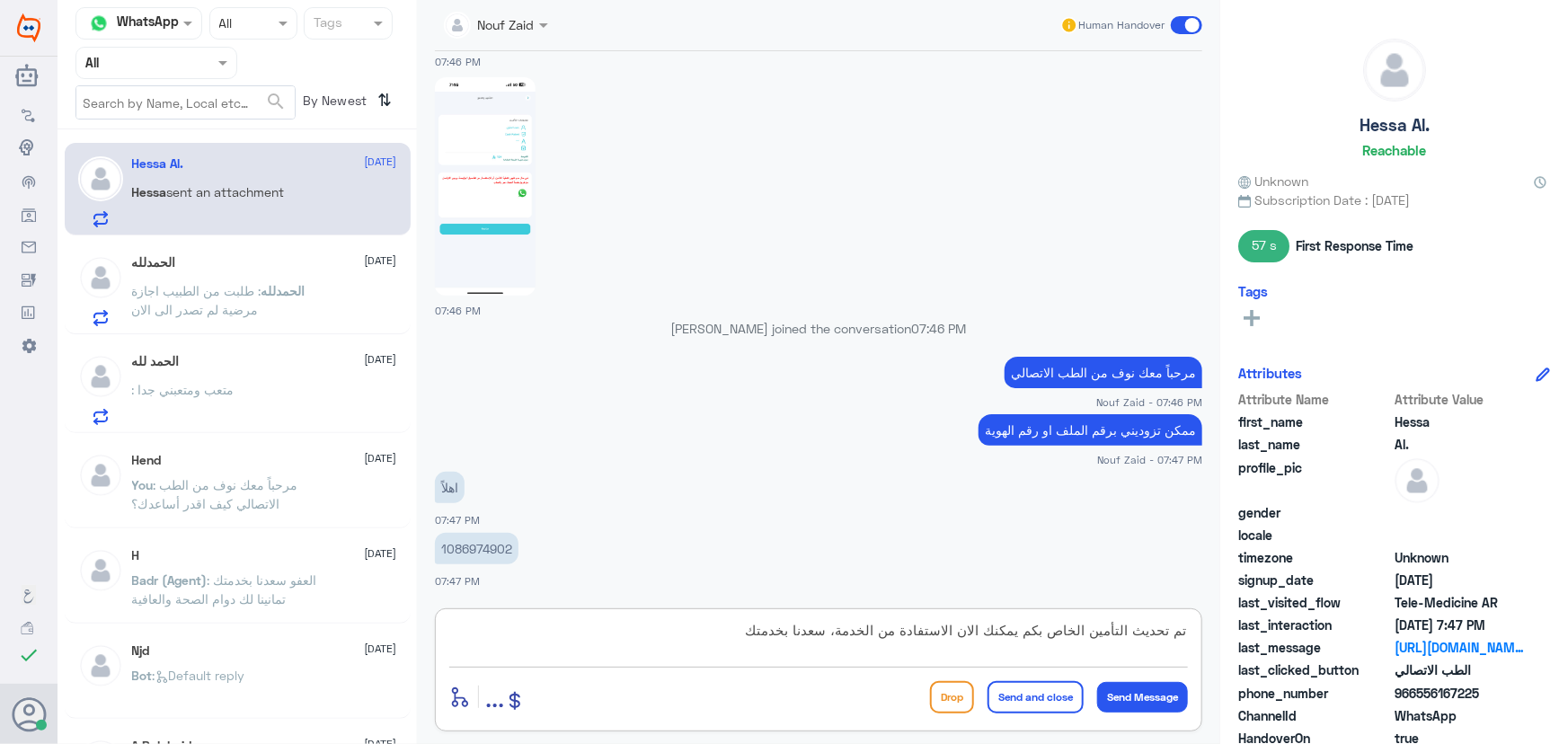
type textarea "تم تحديث التأمين الخاص بكم يمكنك الان الاستفادة من الخدمة، سعدنا بخدمتك"
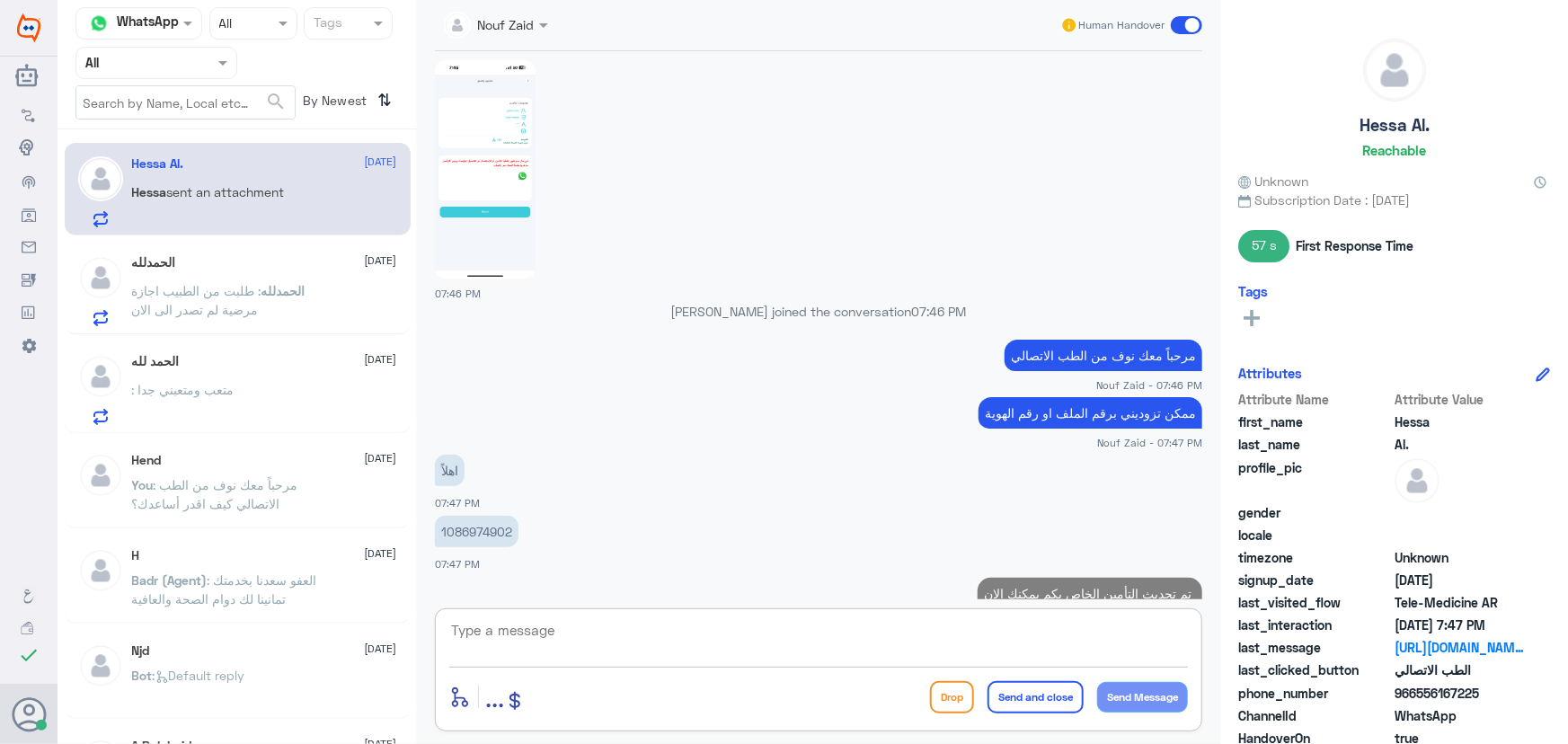
scroll to position [755, 0]
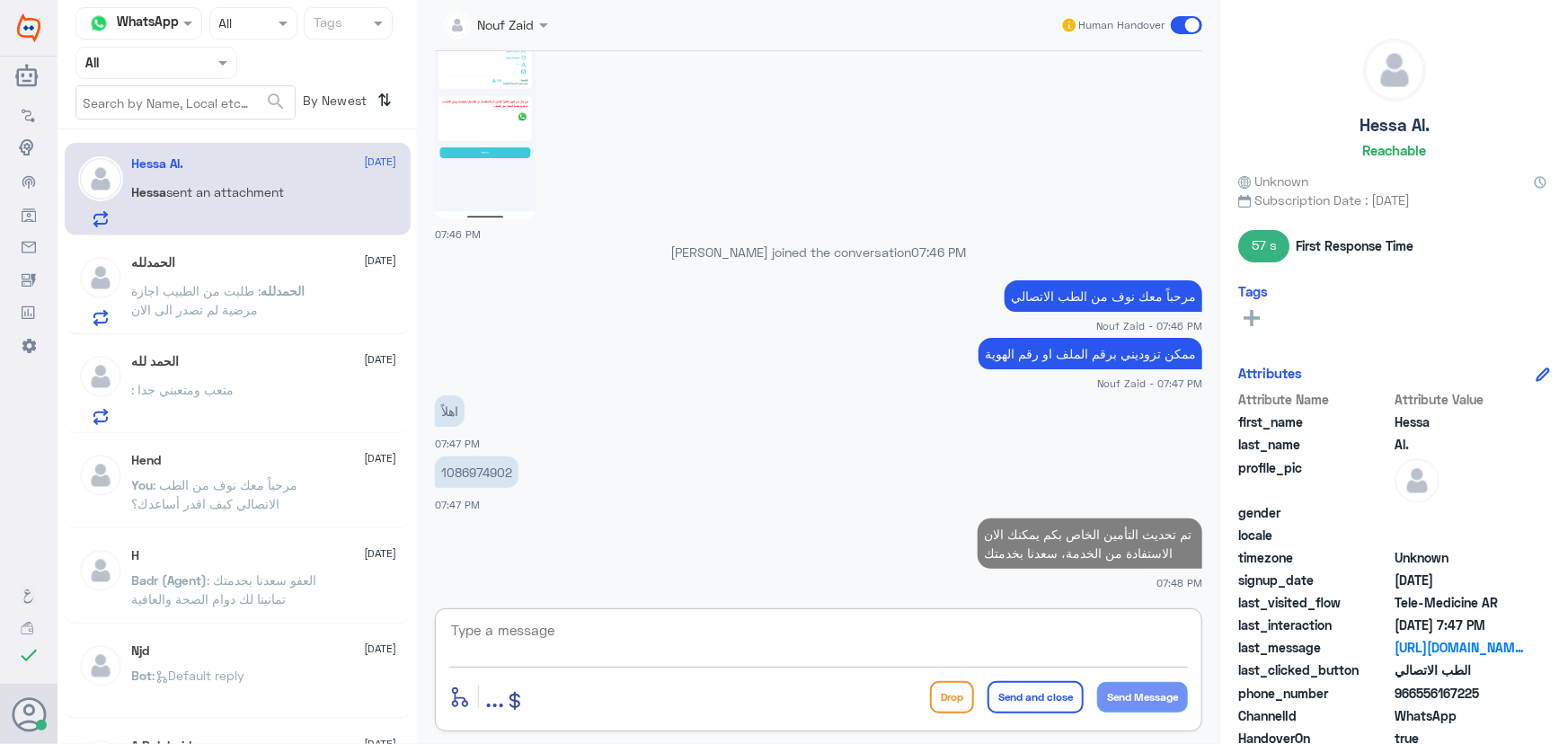
click at [162, 269] on h5 "الحمدلله" at bounding box center [155, 263] width 44 height 15
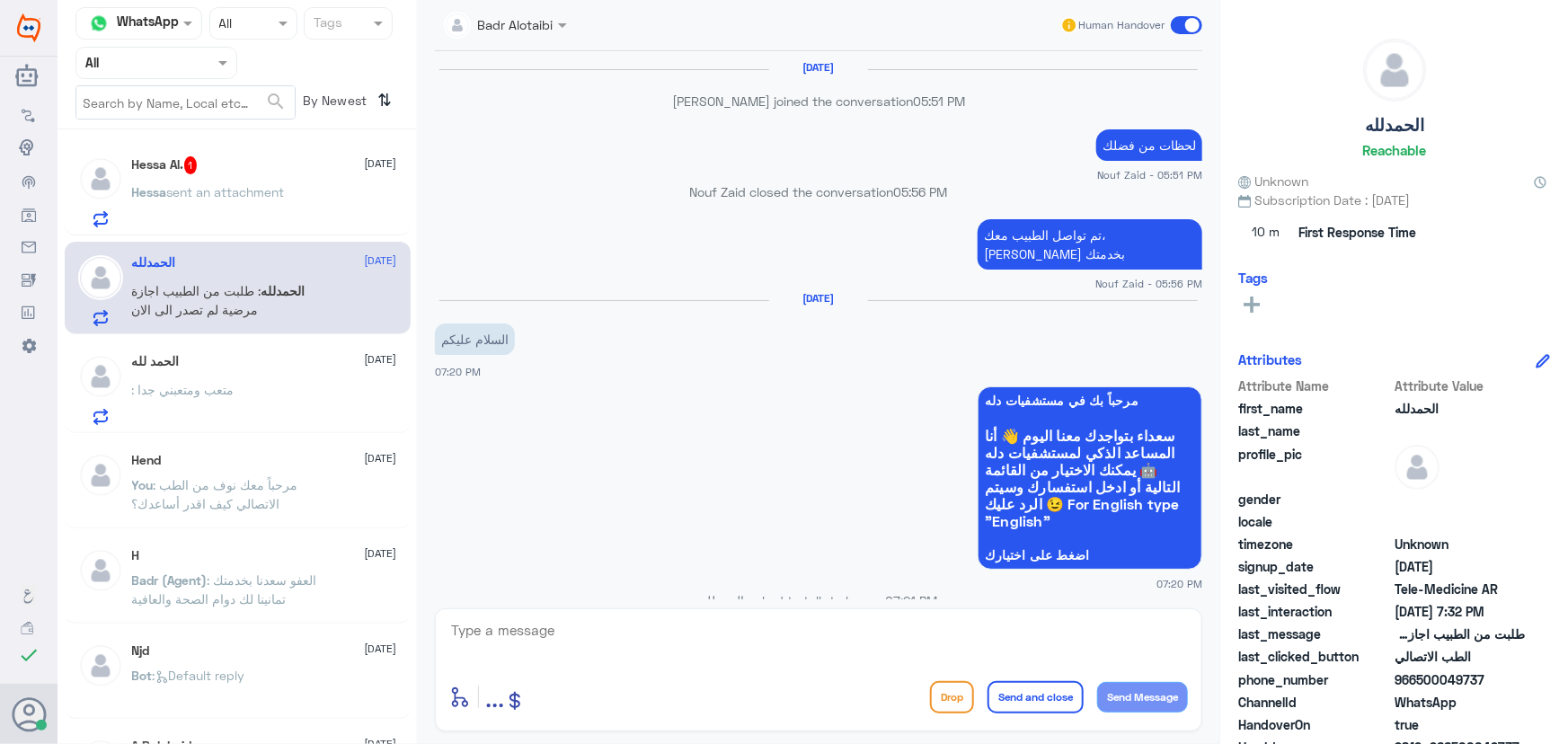
scroll to position [851, 0]
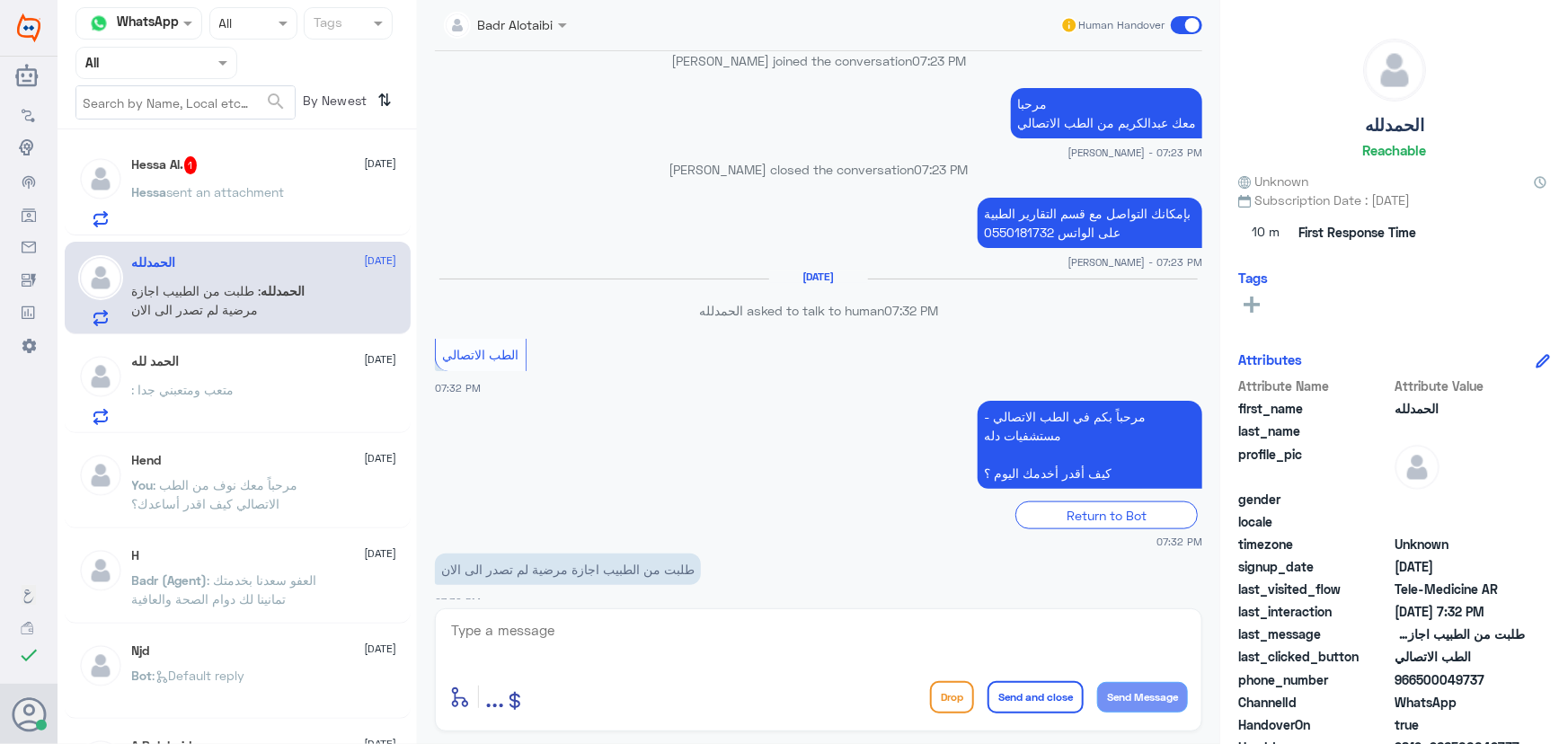
click at [210, 199] on p "Hessa sent an attachment" at bounding box center [208, 205] width 153 height 45
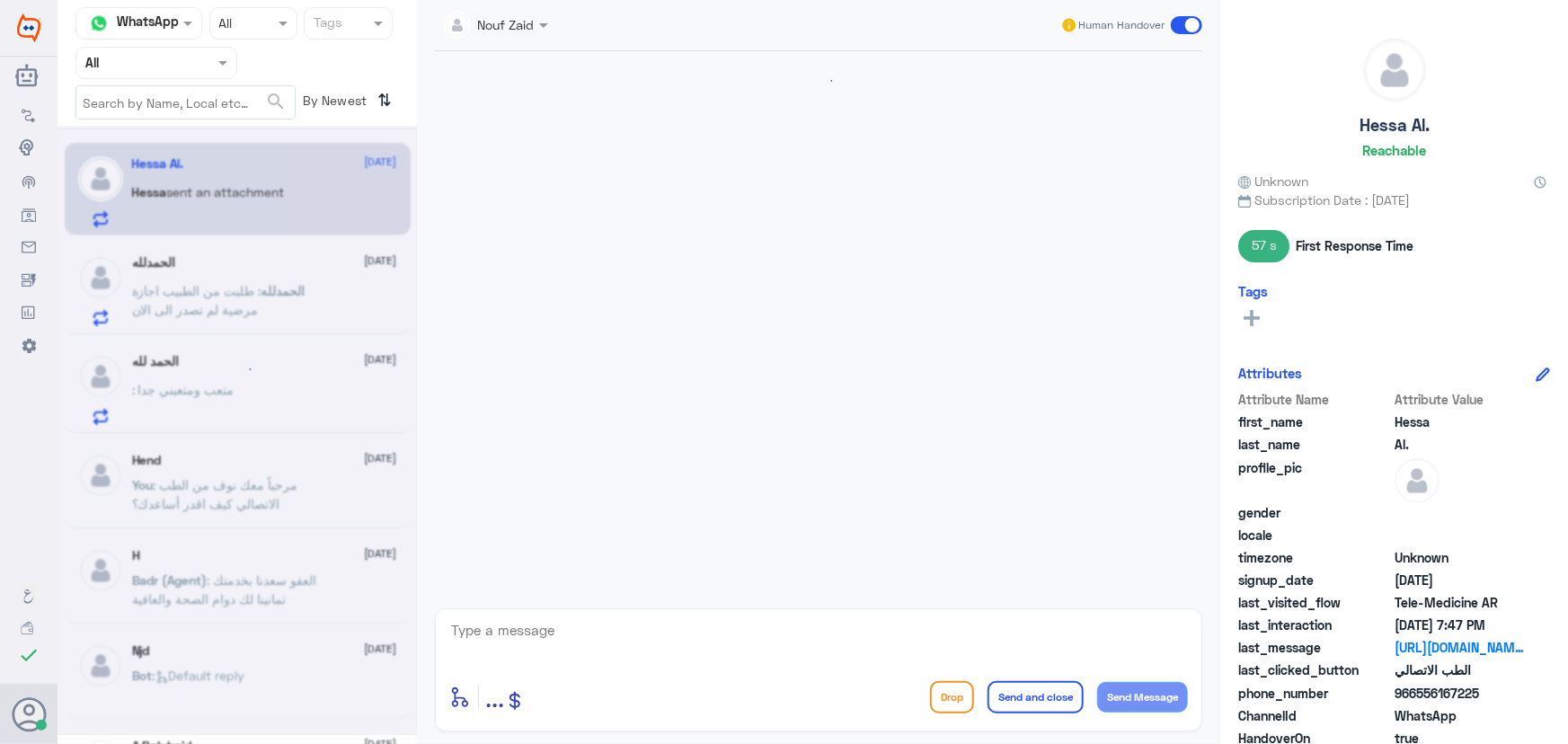
scroll to position [755, 0]
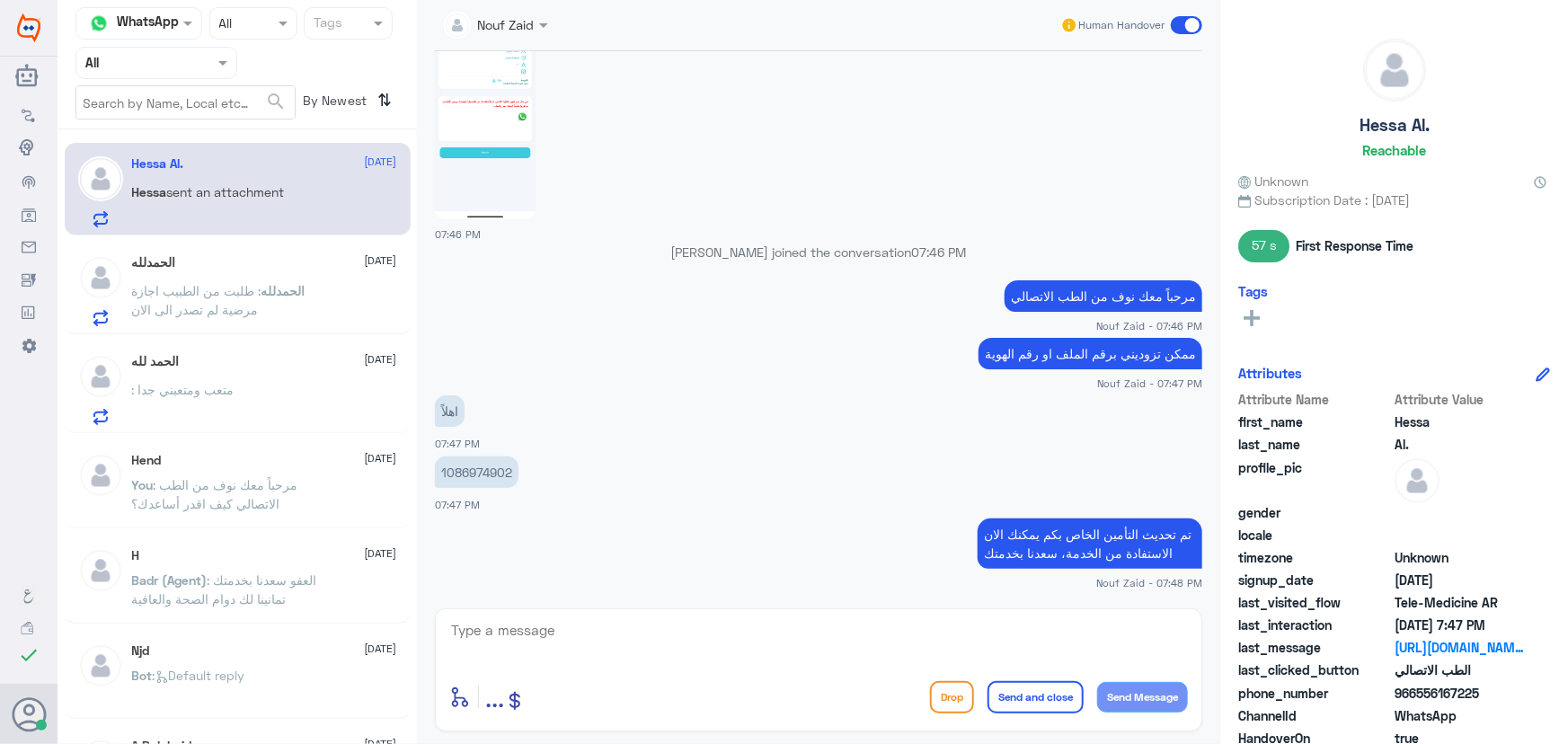
drag, startPoint x: 347, startPoint y: 325, endPoint x: 345, endPoint y: 317, distance: 8.2
click at [346, 317] on div "الحمدلله 7 September الحمدلله : طلبت من الطبيب اجازة مرضية لم تصدر الى الان" at bounding box center [238, 288] width 346 height 93
click at [365, 354] on span "7 September" at bounding box center [381, 359] width 32 height 16
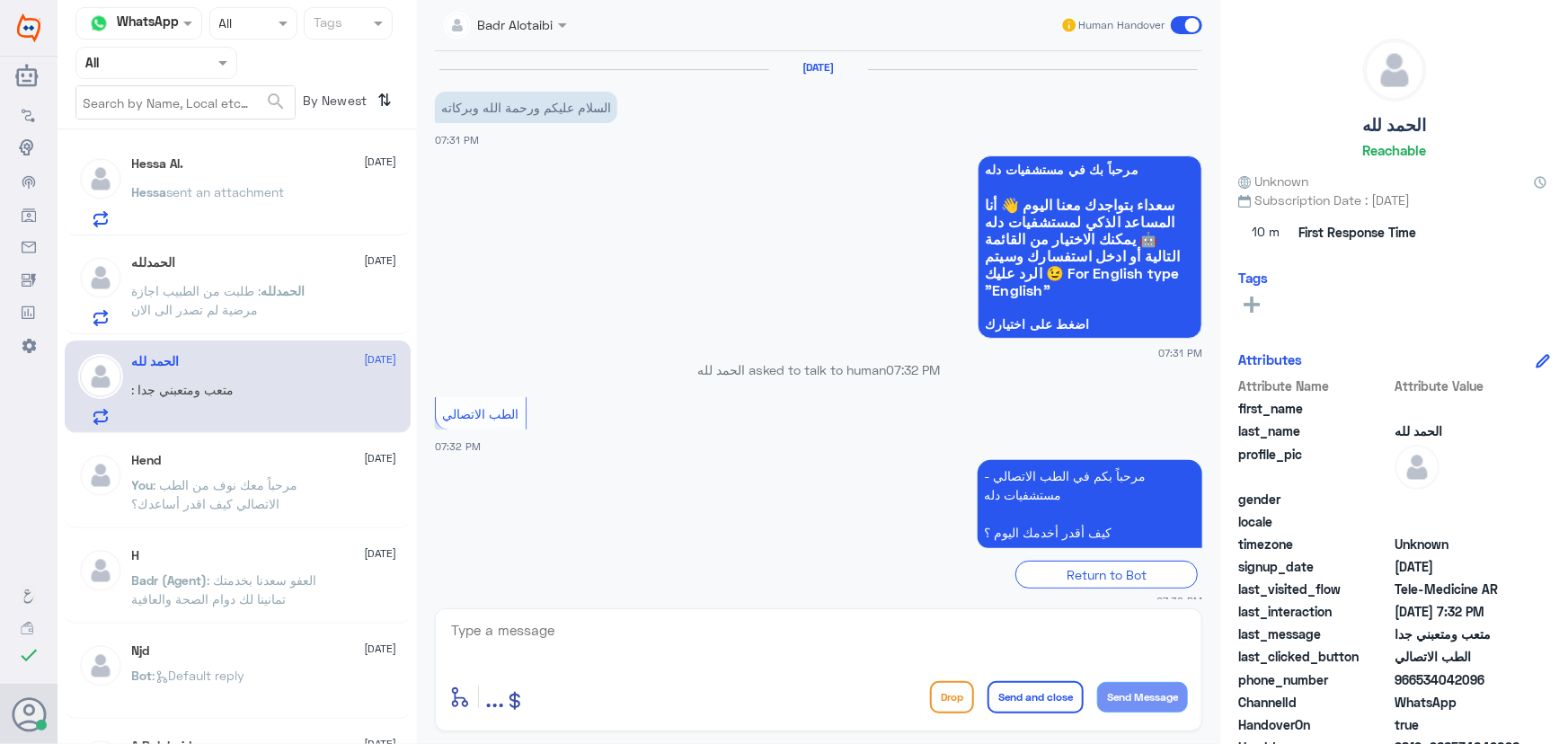
scroll to position [201, 0]
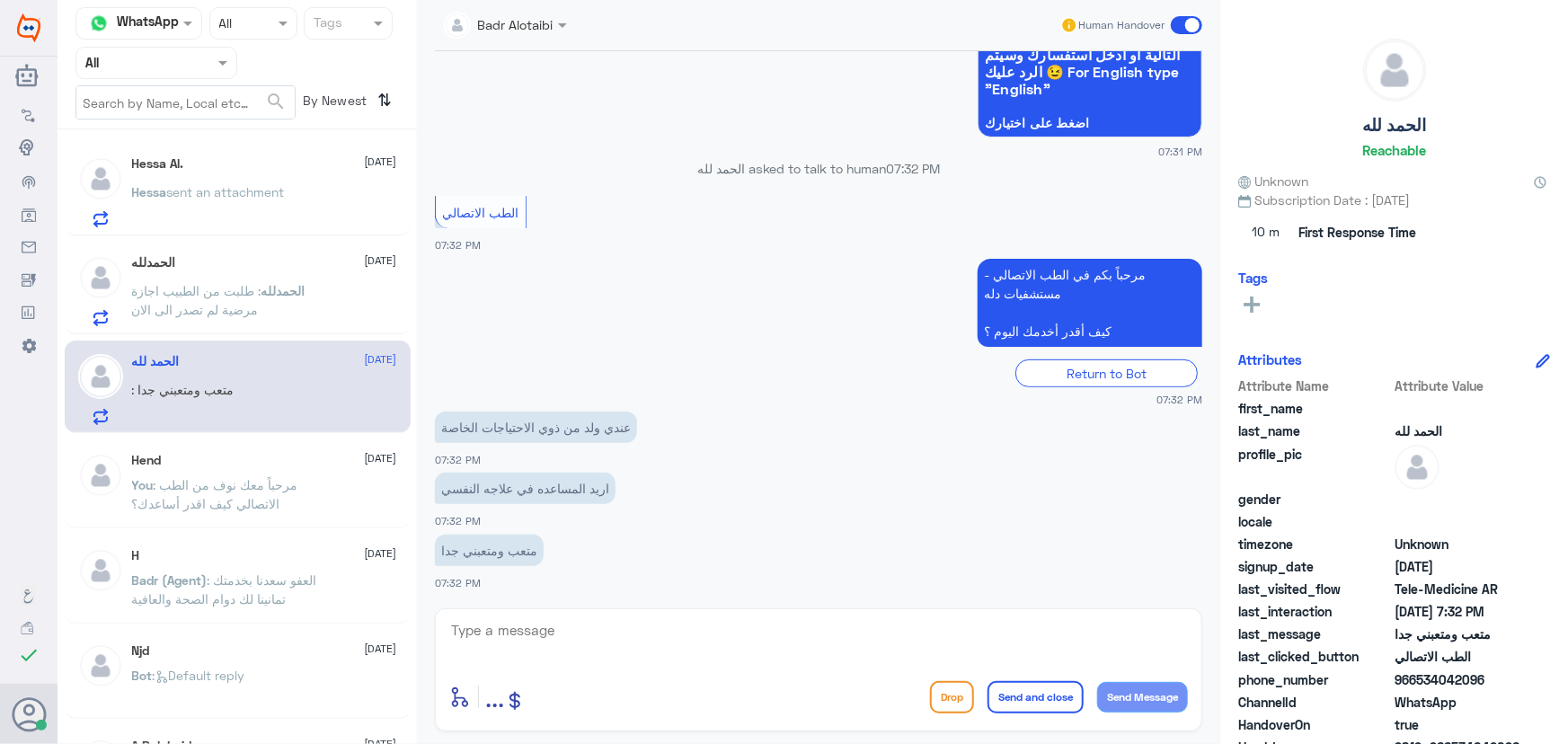
click at [299, 278] on div "الحمدلله 7 September الحمدلله : طلبت من الطبيب اجازة مرضية لم تصدر الى الان" at bounding box center [265, 291] width 265 height 71
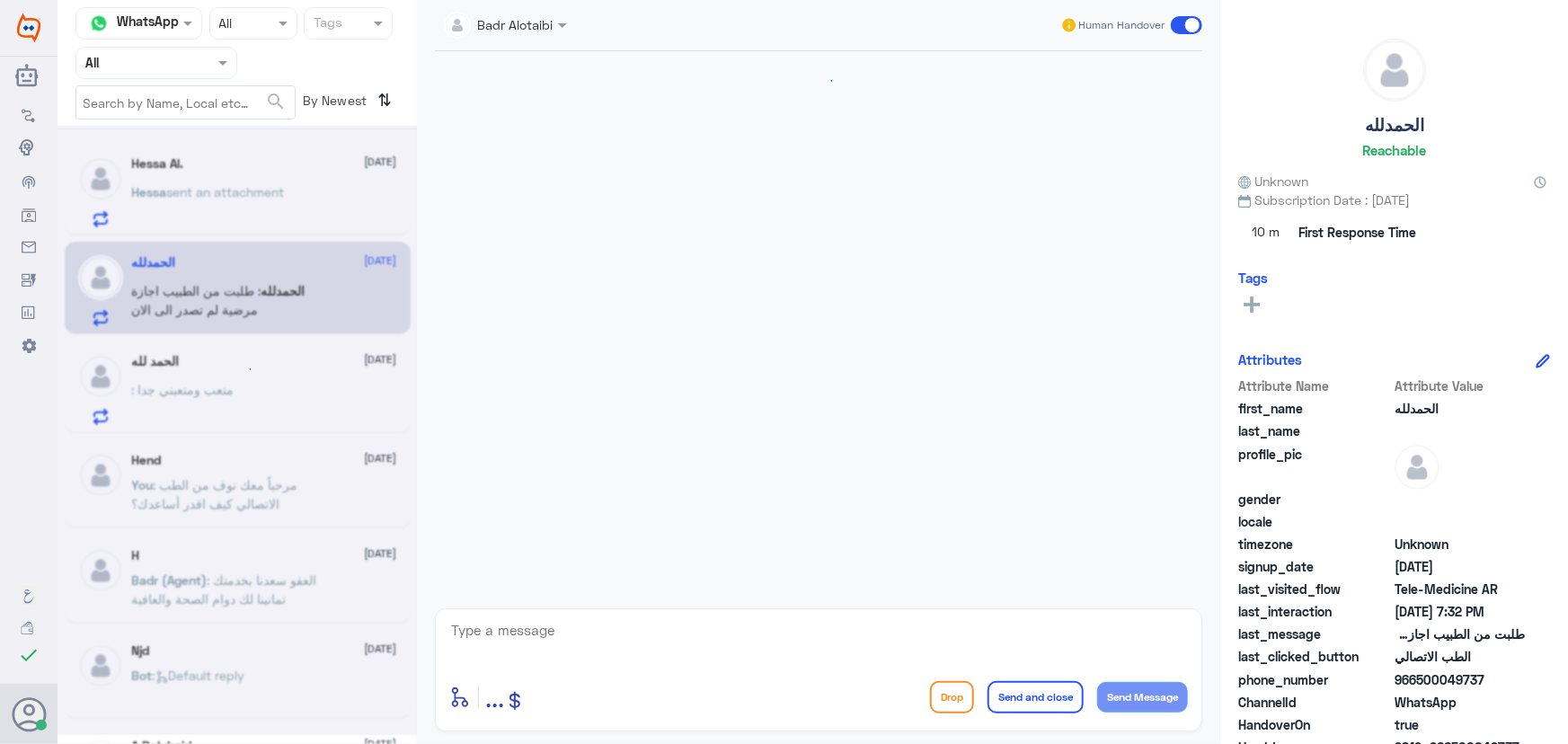
scroll to position [851, 0]
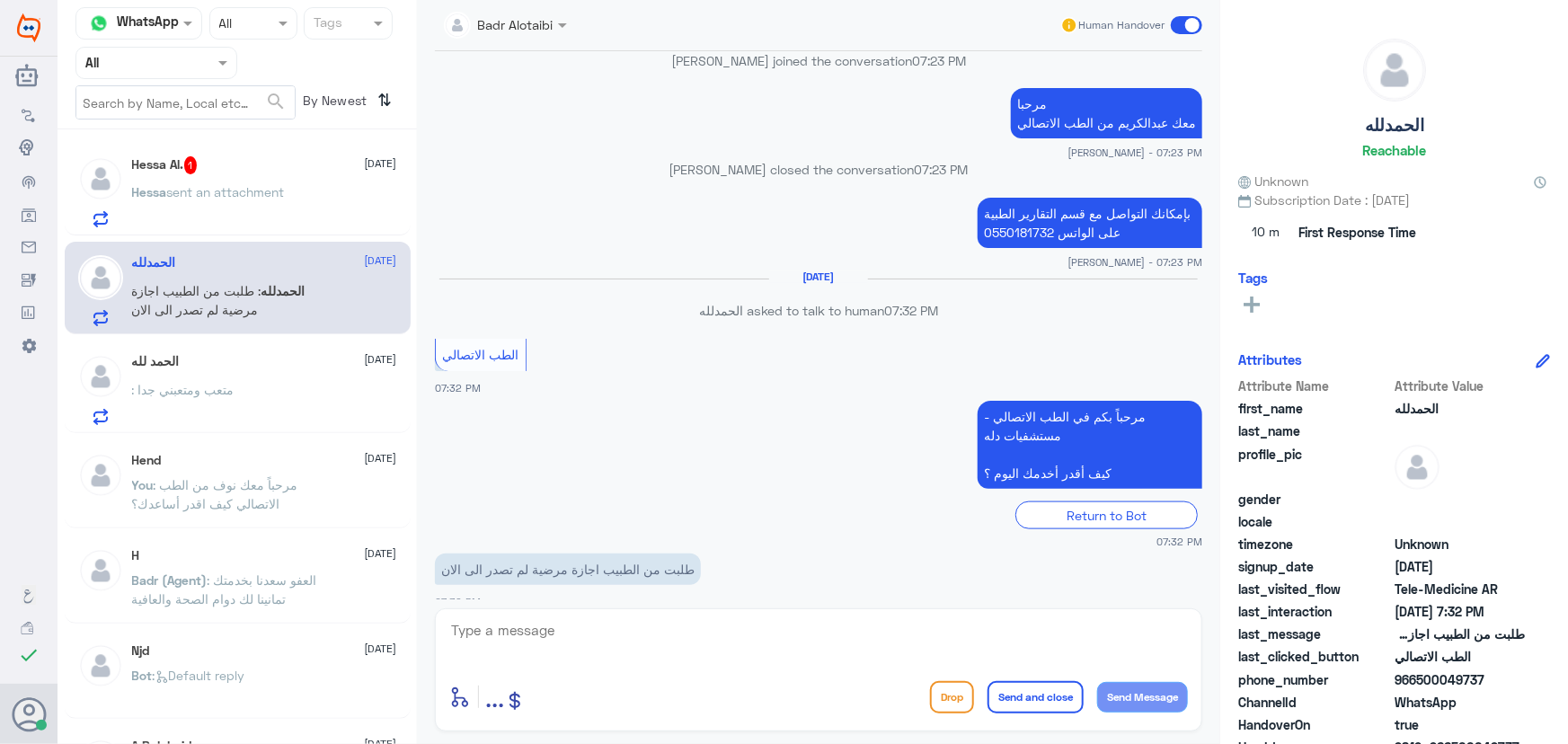
click at [250, 195] on span "sent an attachment" at bounding box center [225, 192] width 118 height 15
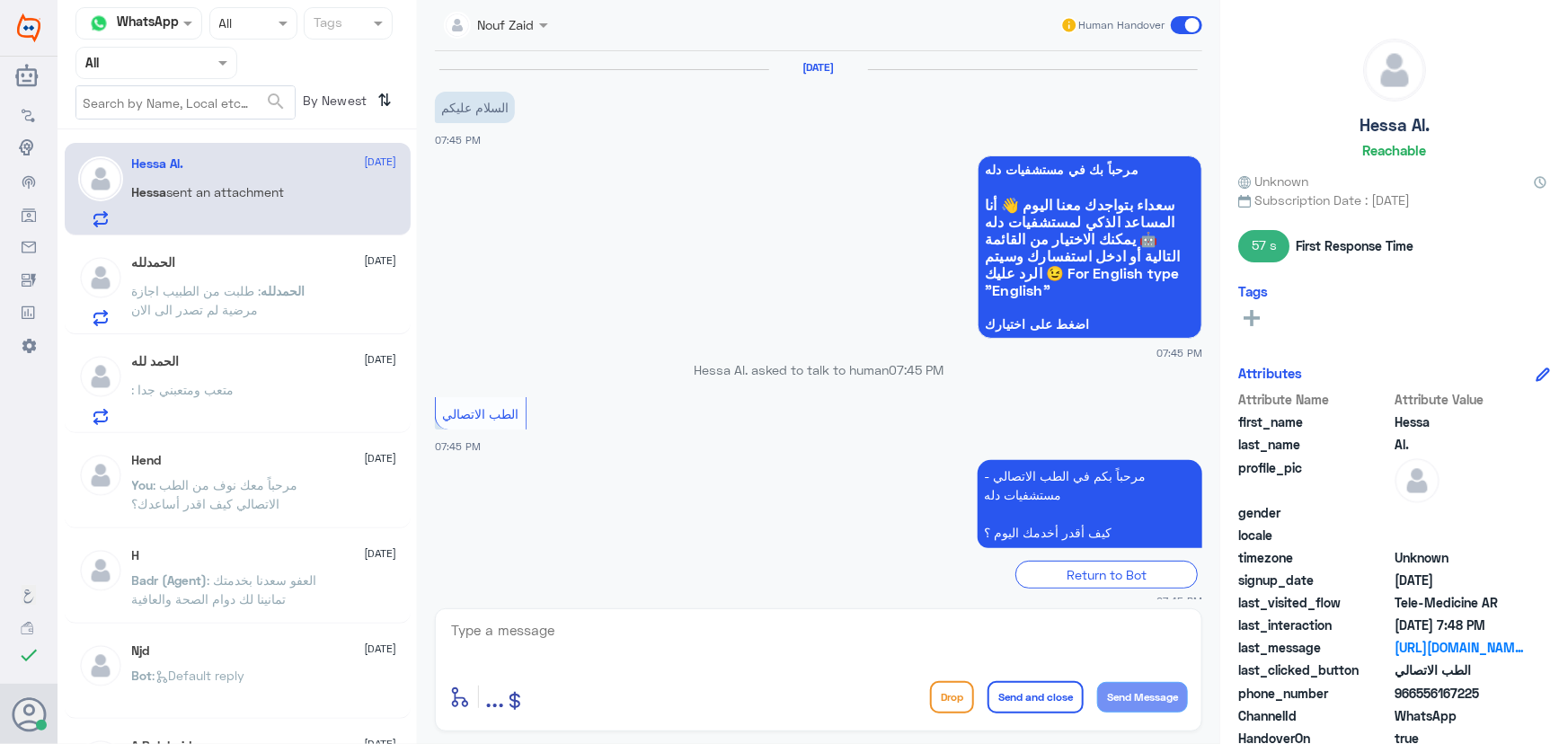
scroll to position [816, 0]
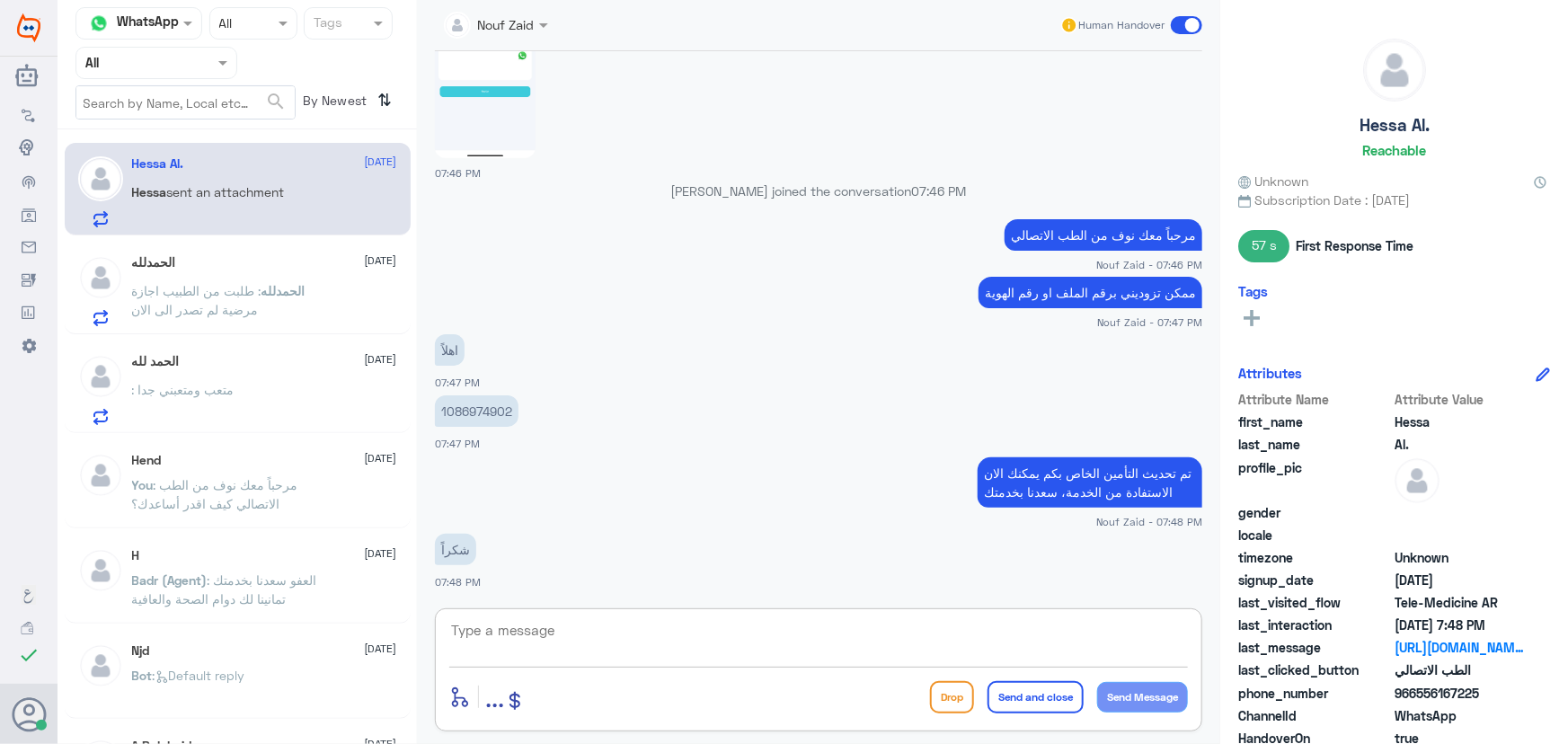
click at [623, 630] on textarea at bounding box center [819, 641] width 739 height 44
type textarea "س"
click at [1190, 26] on span at bounding box center [1186, 24] width 31 height 18
click at [0, 0] on input "checkbox" at bounding box center [0, 0] width 0 height 0
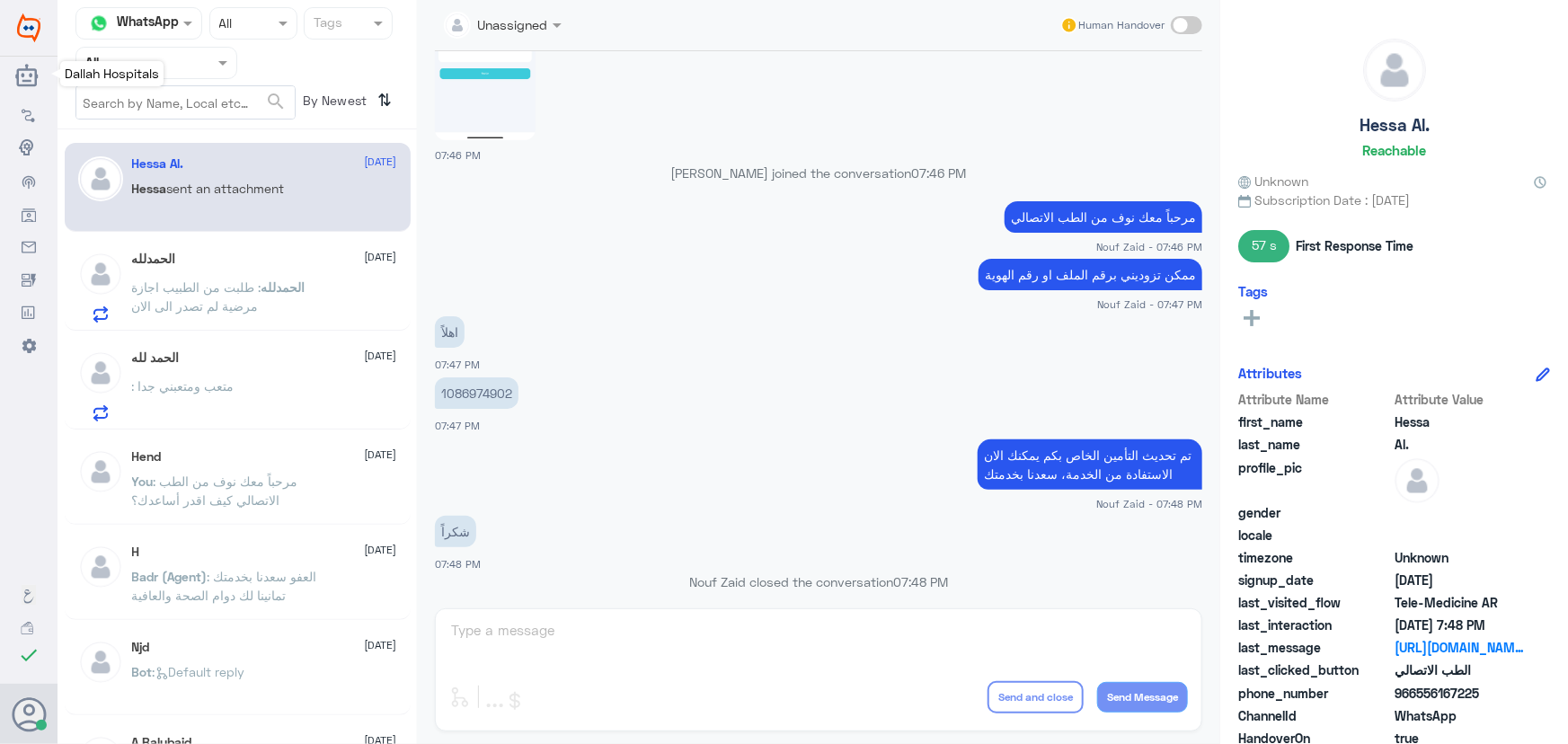
scroll to position [849, 0]
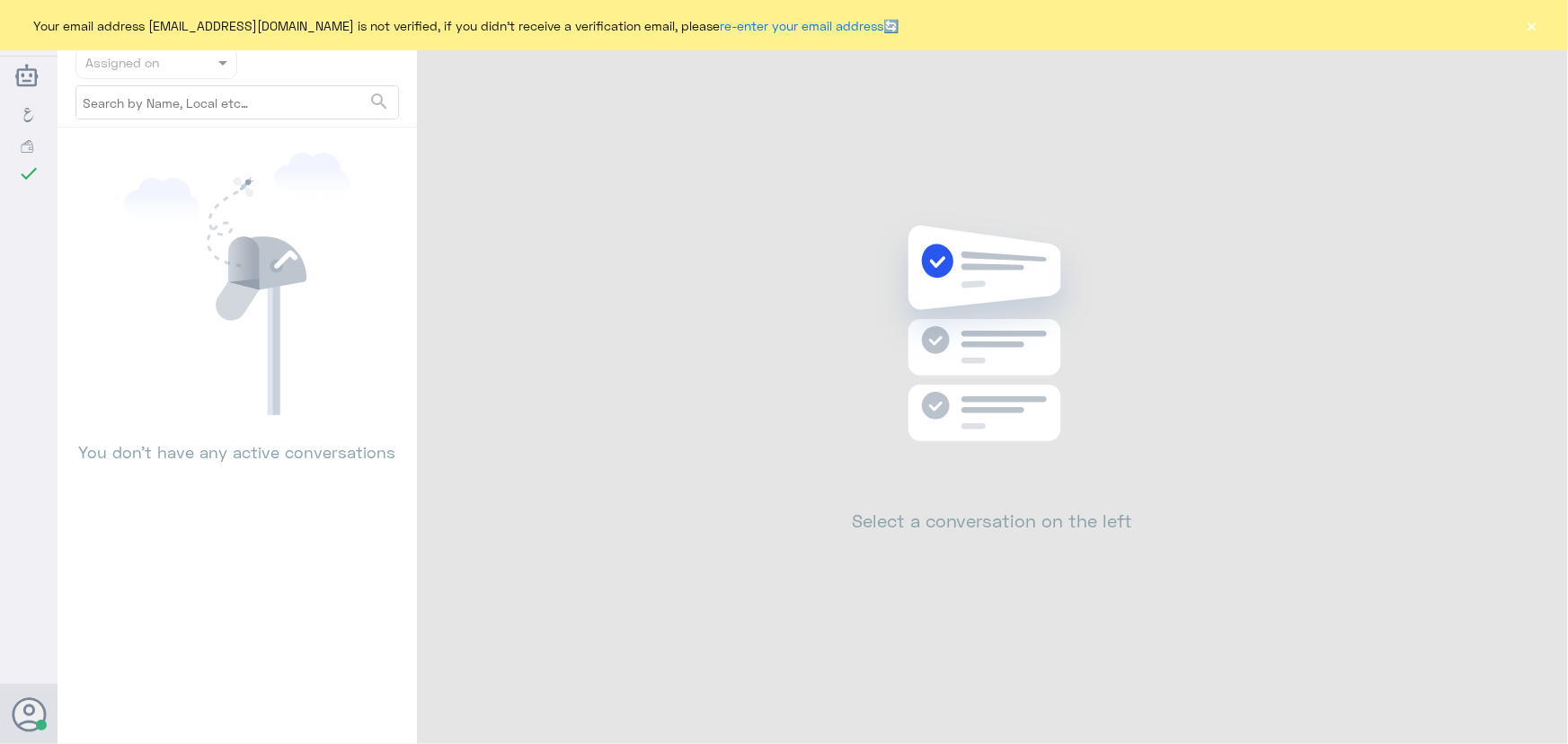
click at [1528, 27] on button "×" at bounding box center [1532, 24] width 18 height 18
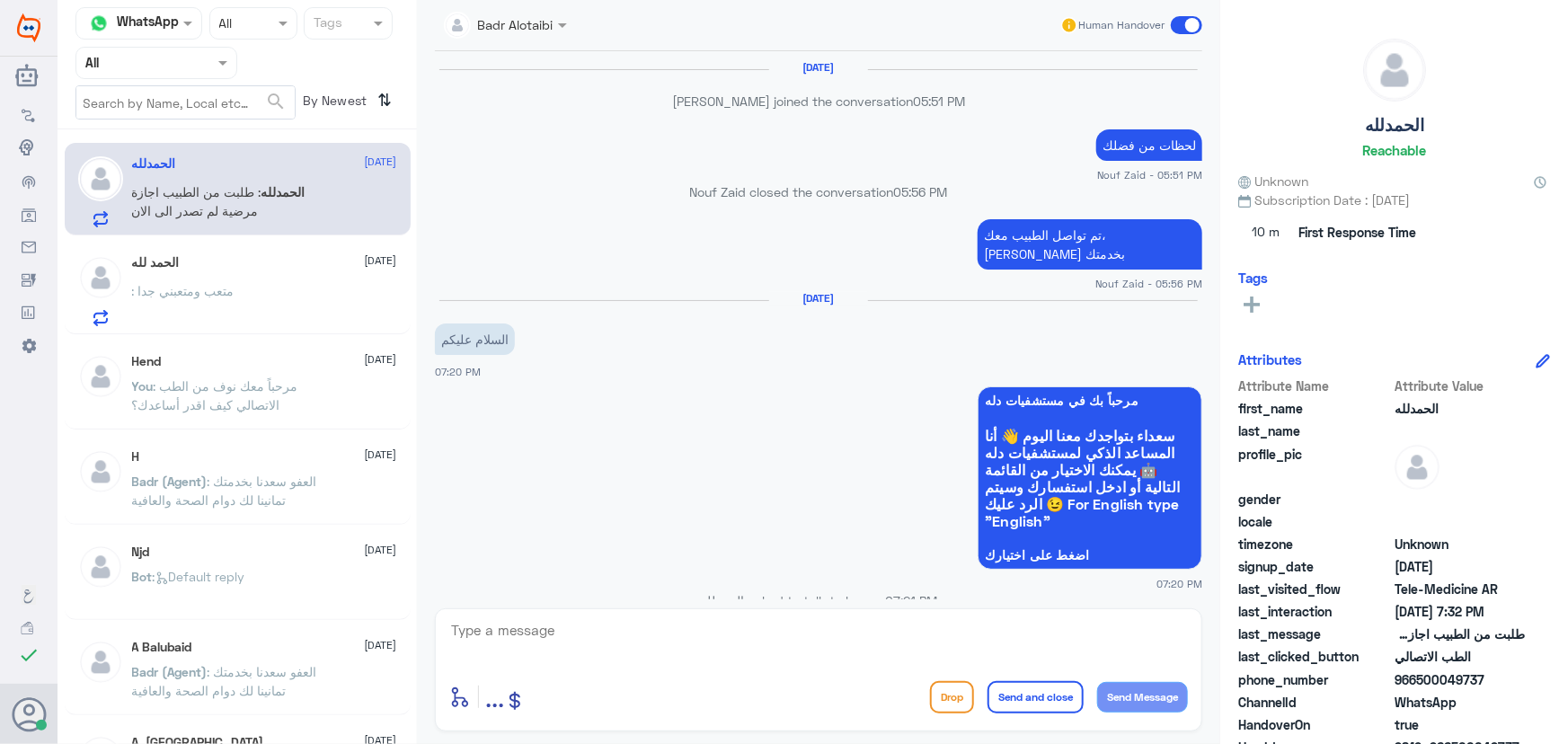
scroll to position [851, 0]
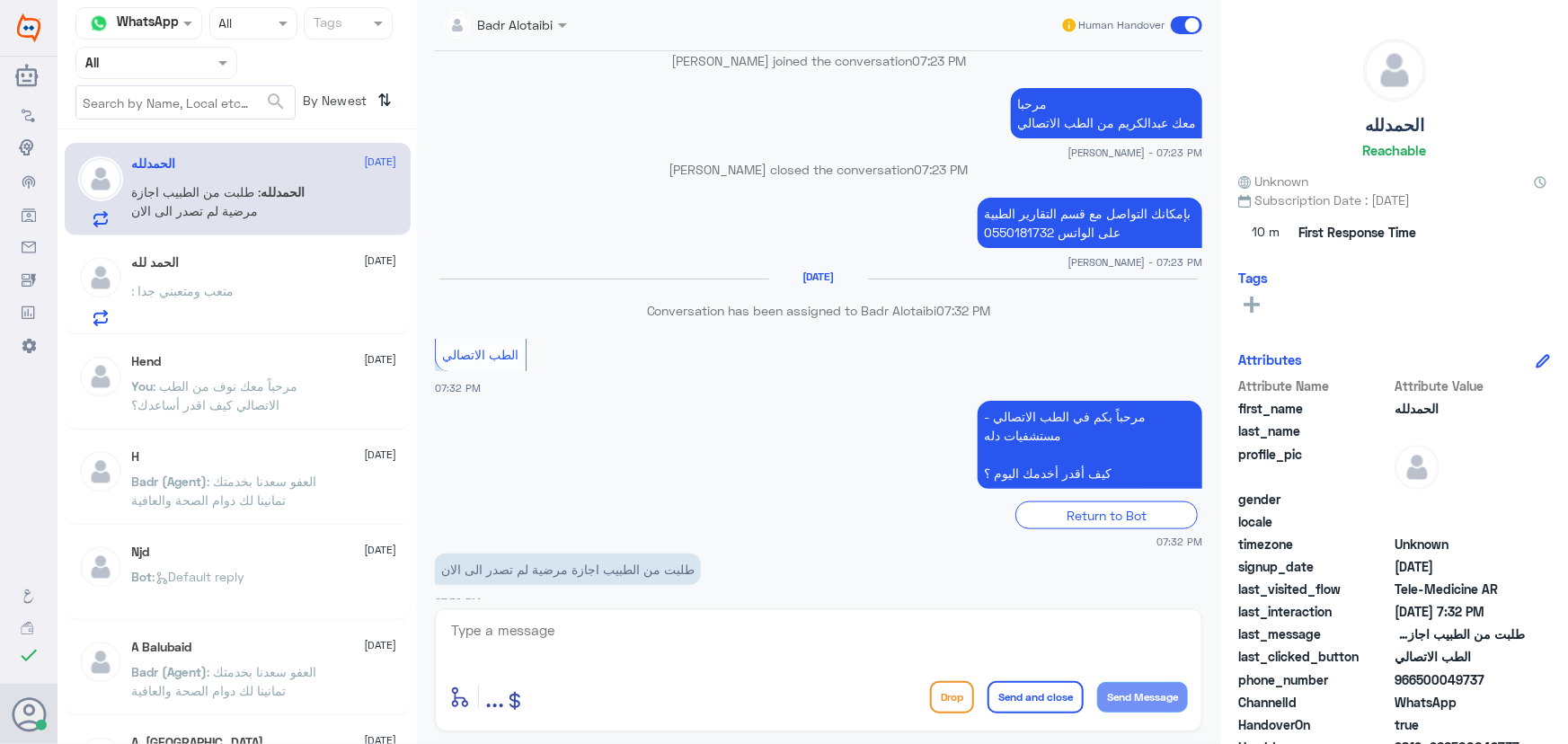
click at [462, 401] on app-msgs-text "مرحباً بكم في الطب الاتصالي - مستشفيات دله كيف أقدر أخدمك اليوم ؟" at bounding box center [819, 446] width 768 height 90
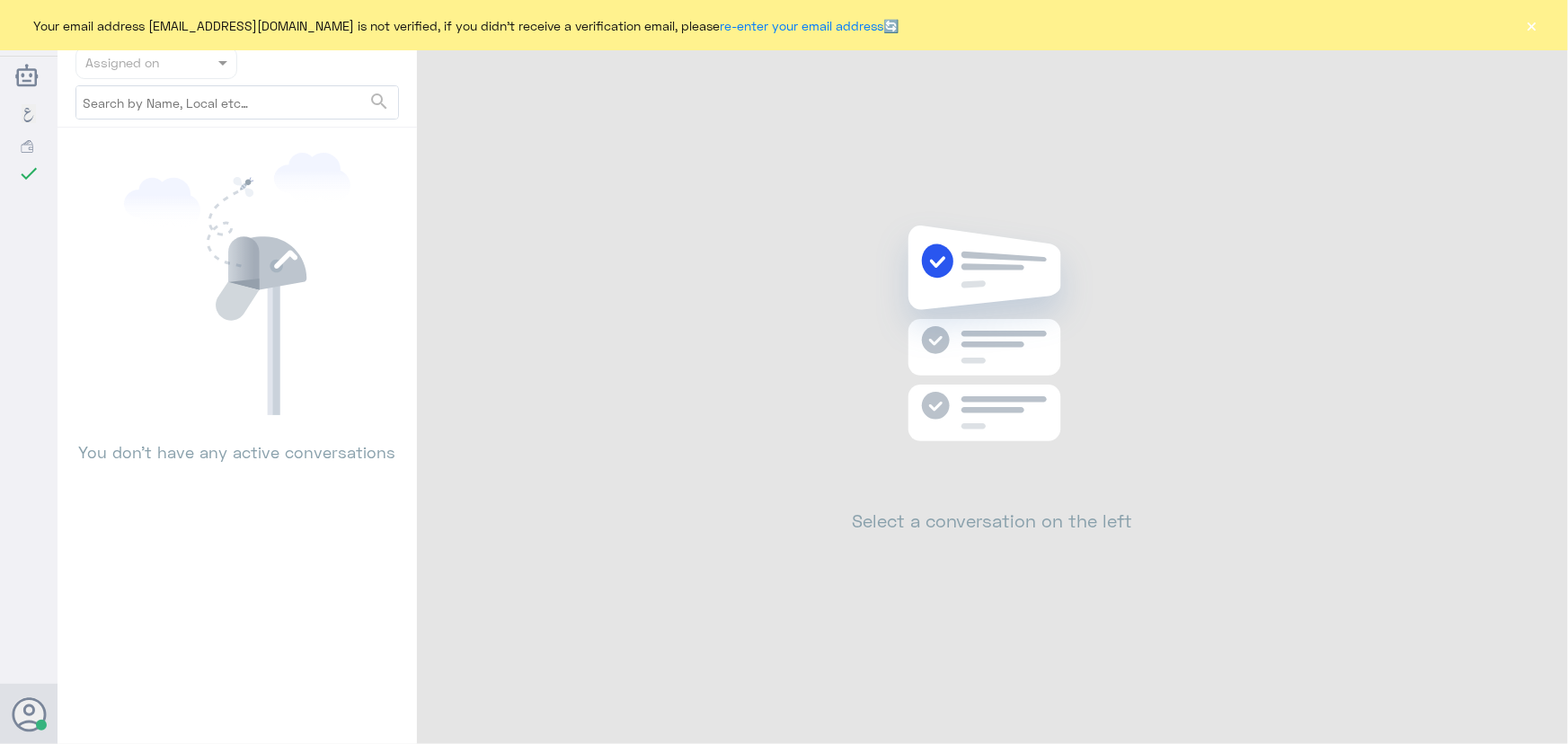
click at [1527, 26] on button "×" at bounding box center [1532, 24] width 18 height 18
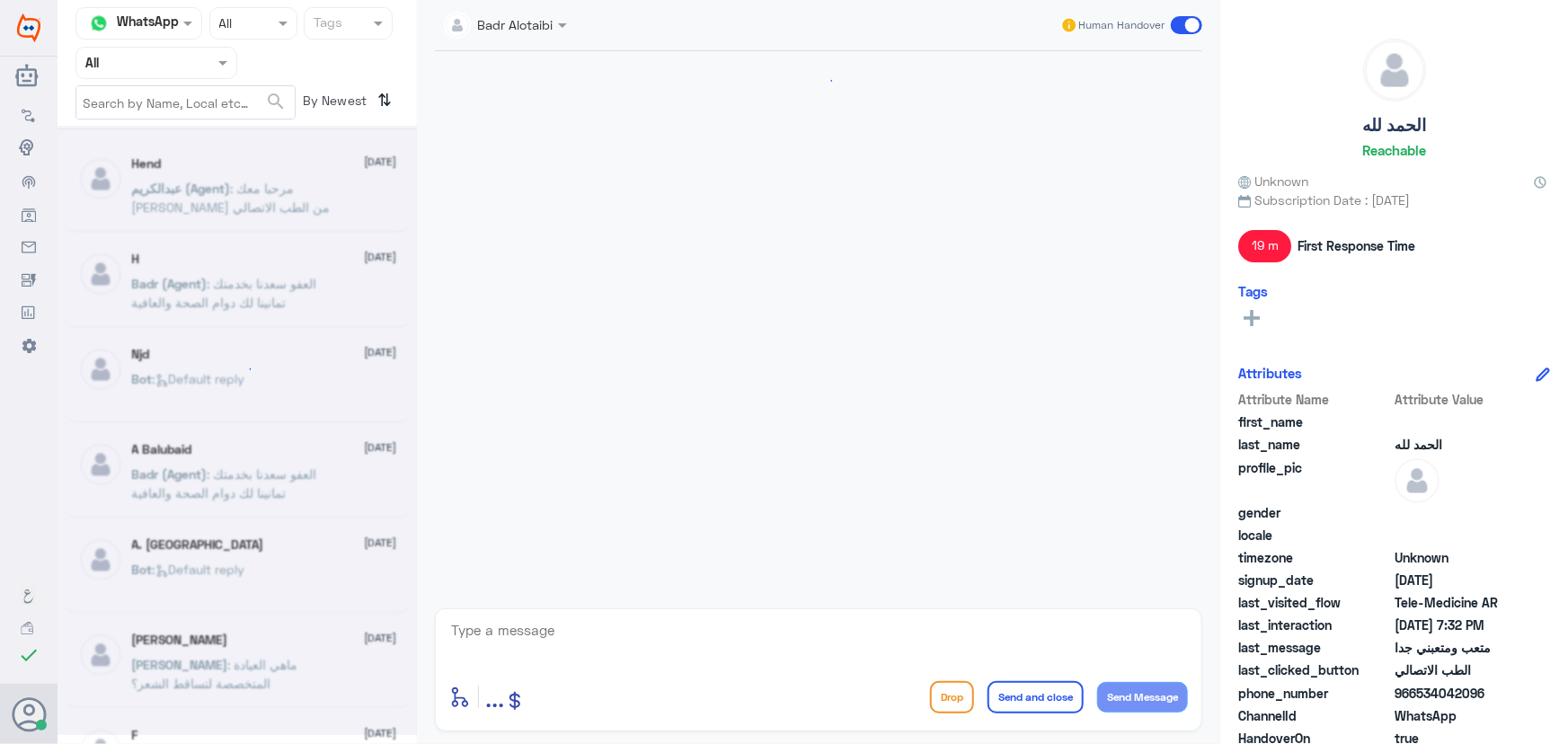
scroll to position [201, 0]
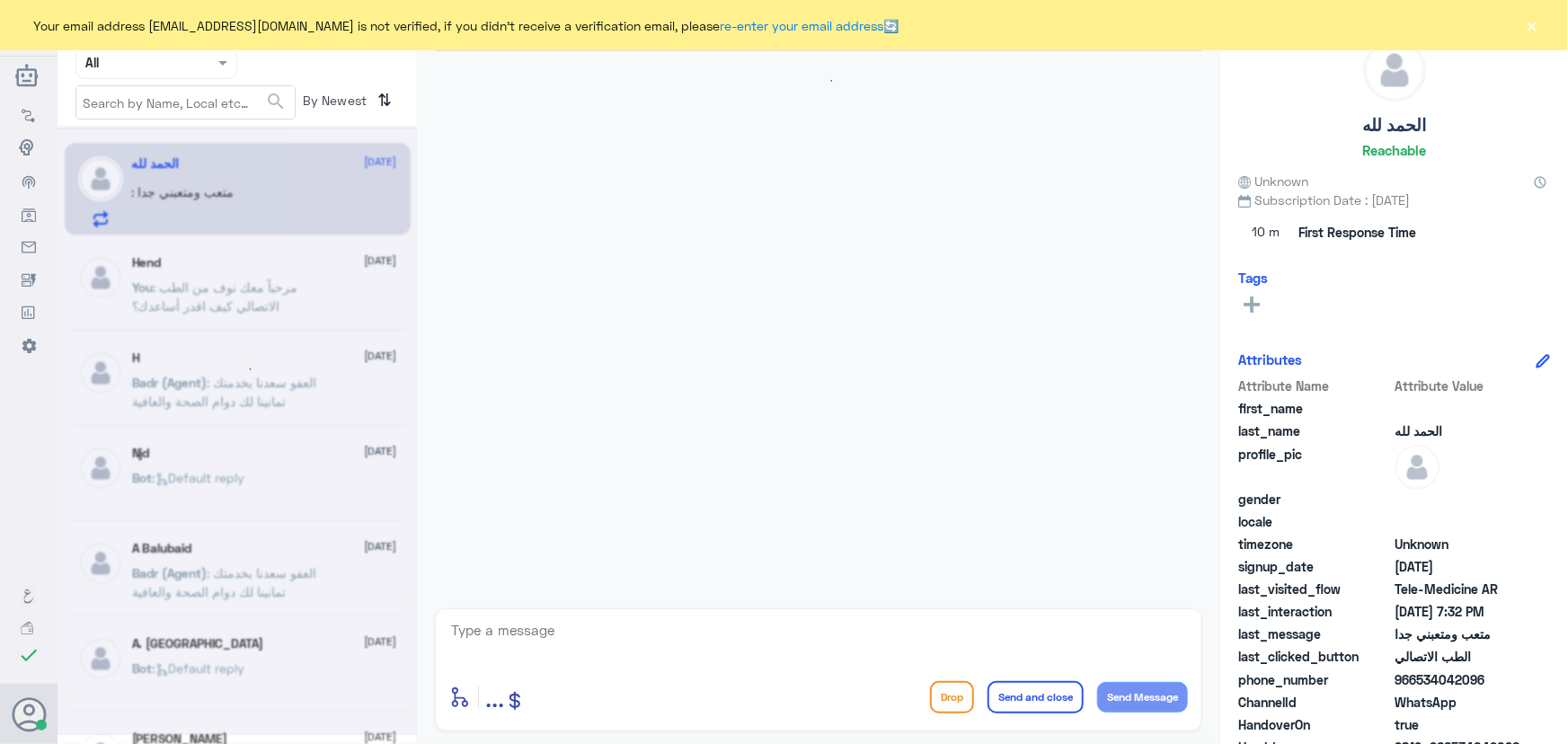
scroll to position [201, 0]
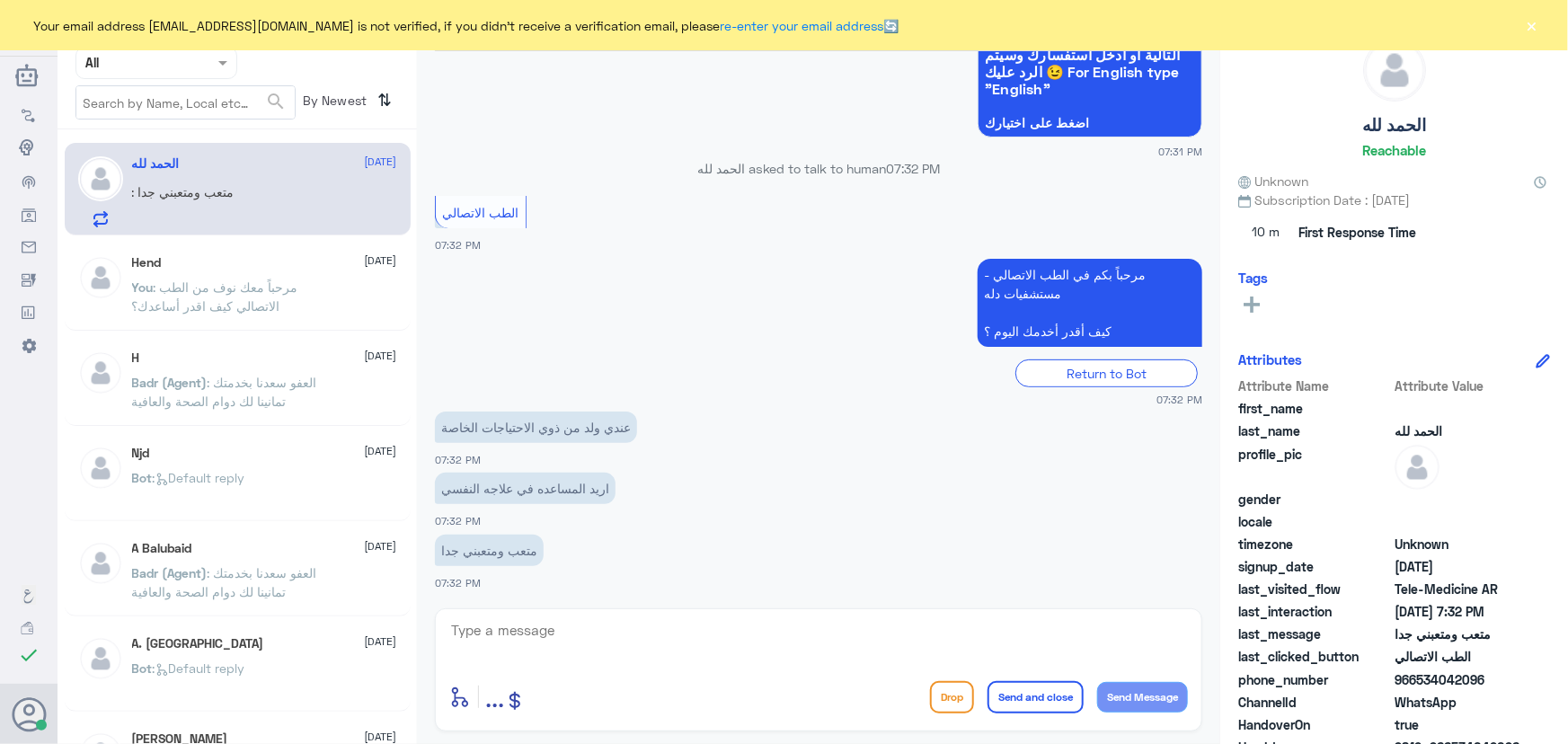
click at [1534, 32] on button "×" at bounding box center [1532, 24] width 18 height 18
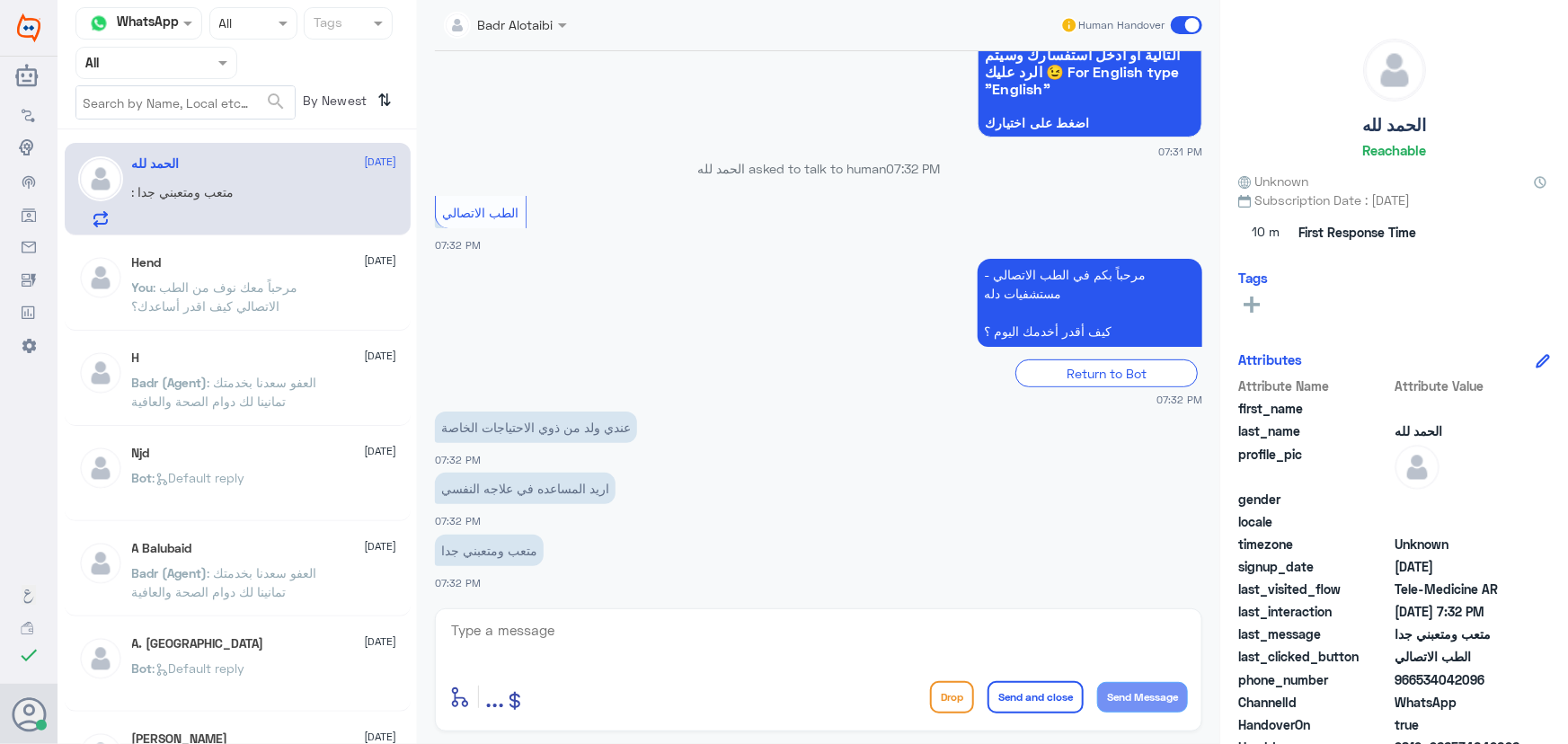
click at [228, 293] on span ": مرحباً معك نوف من الطب الاتصالي كيف اقدر أساعدك؟" at bounding box center [215, 296] width 166 height 34
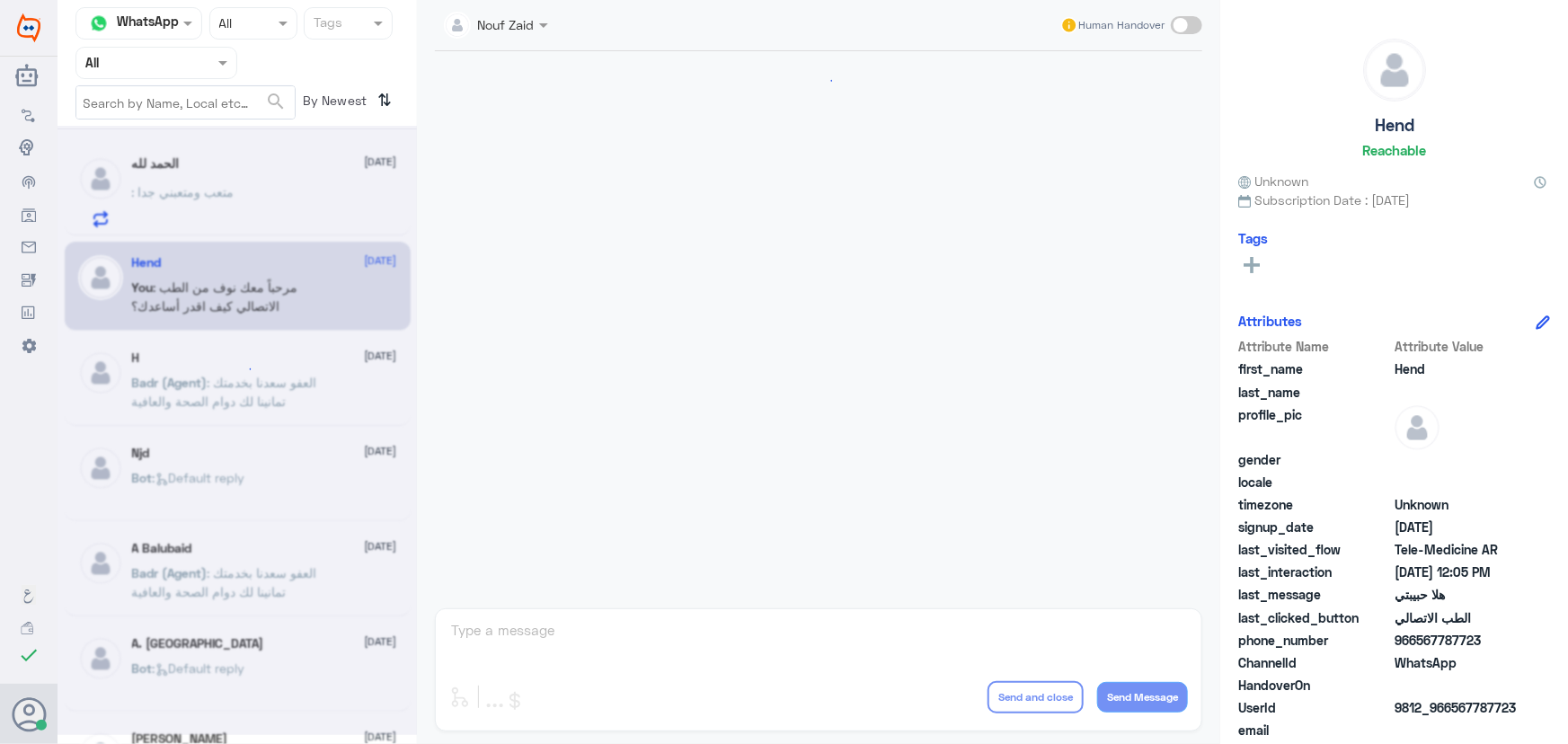
scroll to position [817, 0]
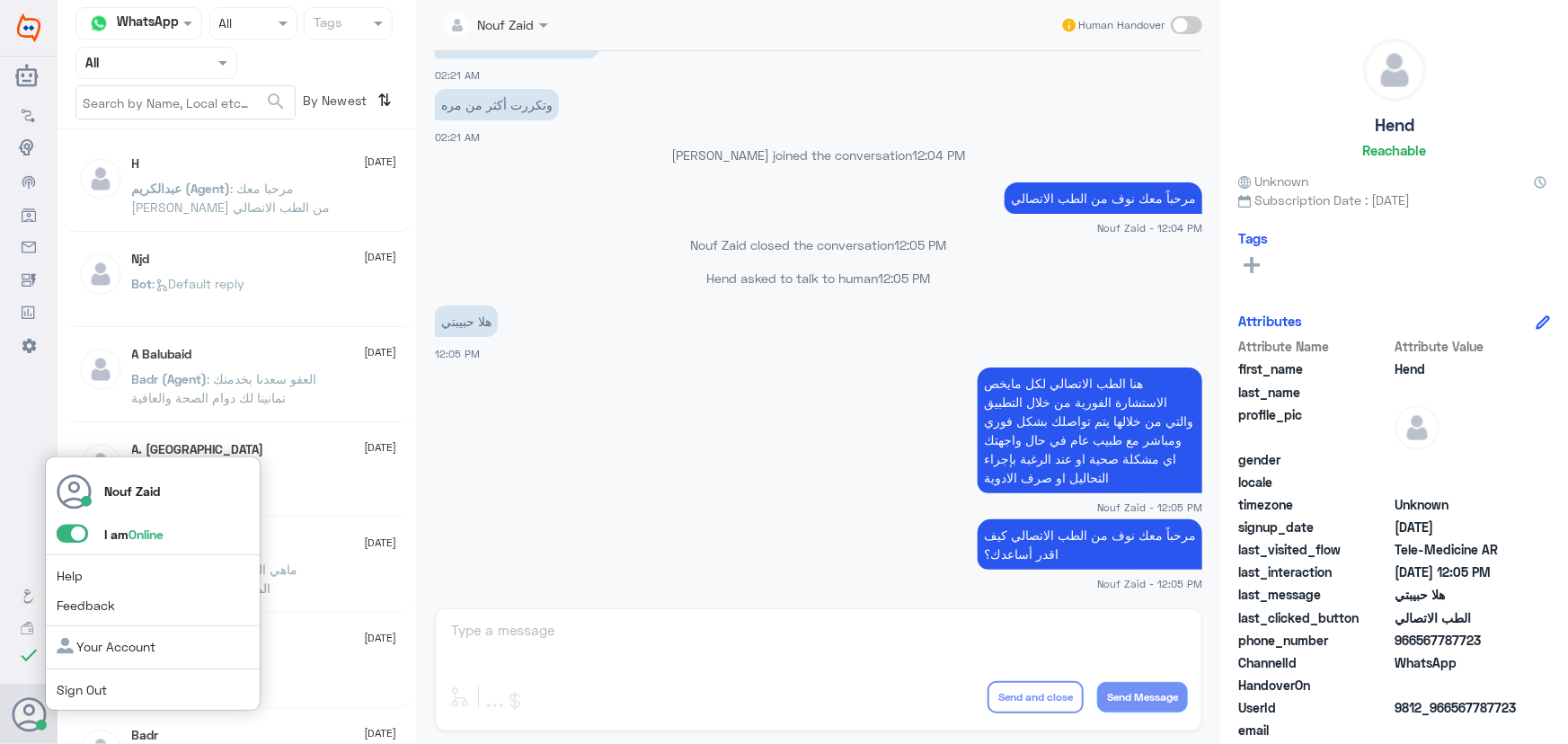
click at [77, 537] on span at bounding box center [72, 534] width 31 height 18
click at [0, 0] on input "checkbox" at bounding box center [0, 0] width 0 height 0
click at [80, 540] on span at bounding box center [72, 534] width 31 height 18
click at [0, 0] on input "checkbox" at bounding box center [0, 0] width 0 height 0
click at [77, 537] on span at bounding box center [72, 534] width 31 height 18
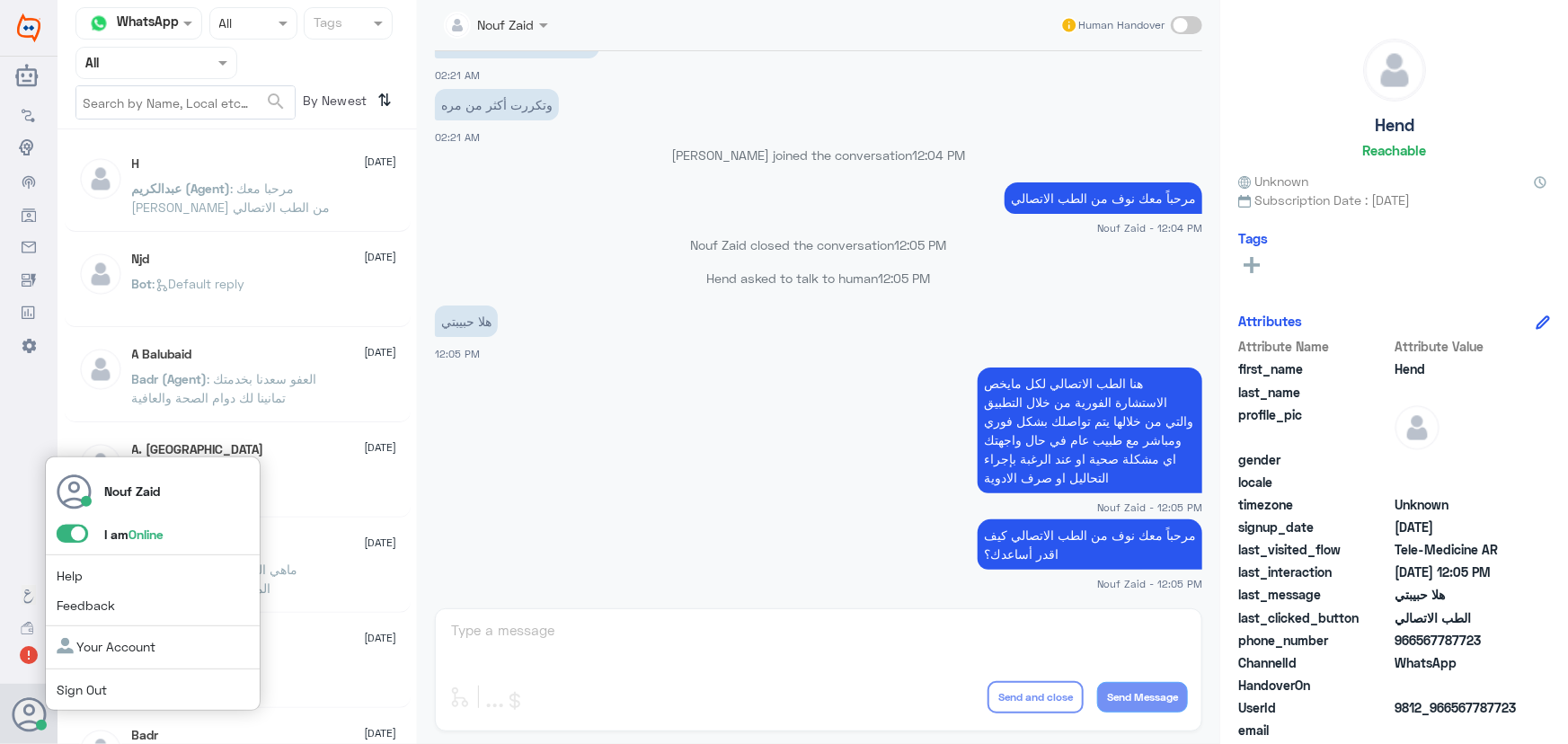
click at [0, 0] on input "checkbox" at bounding box center [0, 0] width 0 height 0
click at [67, 531] on span at bounding box center [72, 534] width 31 height 18
click at [0, 0] on input "checkbox" at bounding box center [0, 0] width 0 height 0
click at [66, 531] on span at bounding box center [72, 534] width 31 height 18
click at [0, 0] on input "checkbox" at bounding box center [0, 0] width 0 height 0
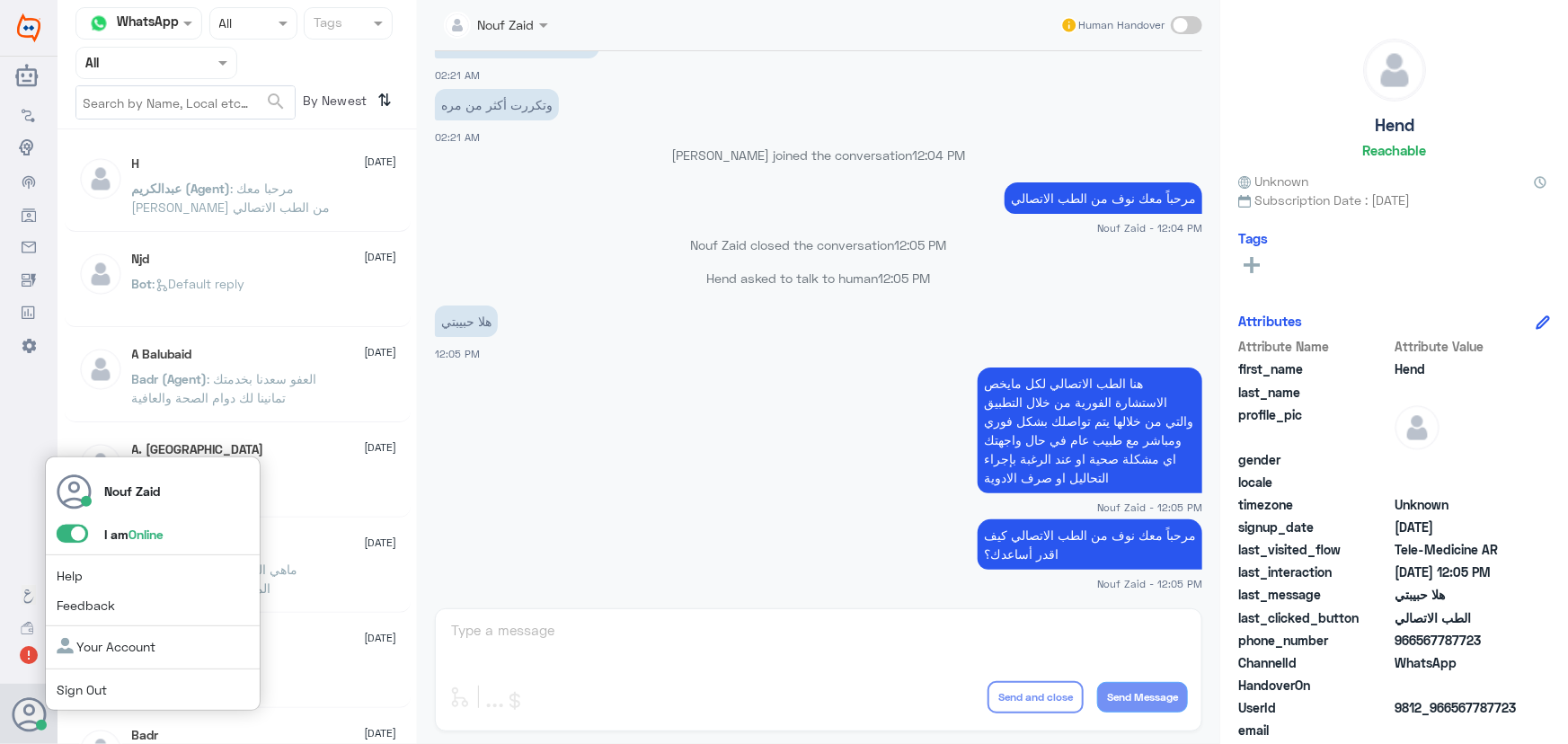
click at [49, 536] on div "Nouf Zaid I am Online Help Feedback Your Account Sign Out" at bounding box center [153, 585] width 216 height 256
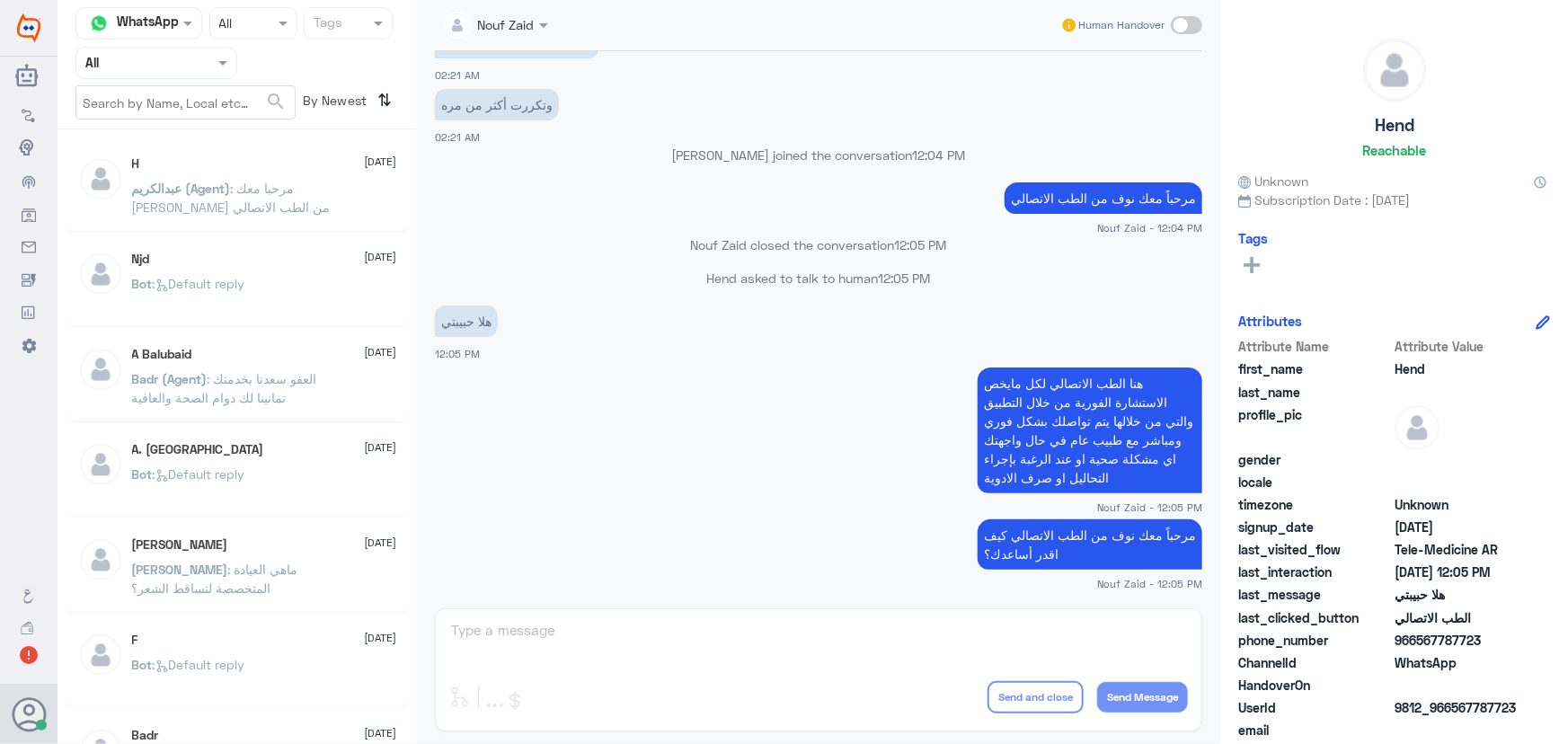
click at [471, 437] on app-msgs-text "هنا الطب الاتصالي لكل مايخص الاستشارة الفورية من خلال التطبيق والتي من خلالها ي…" at bounding box center [819, 432] width 768 height 128
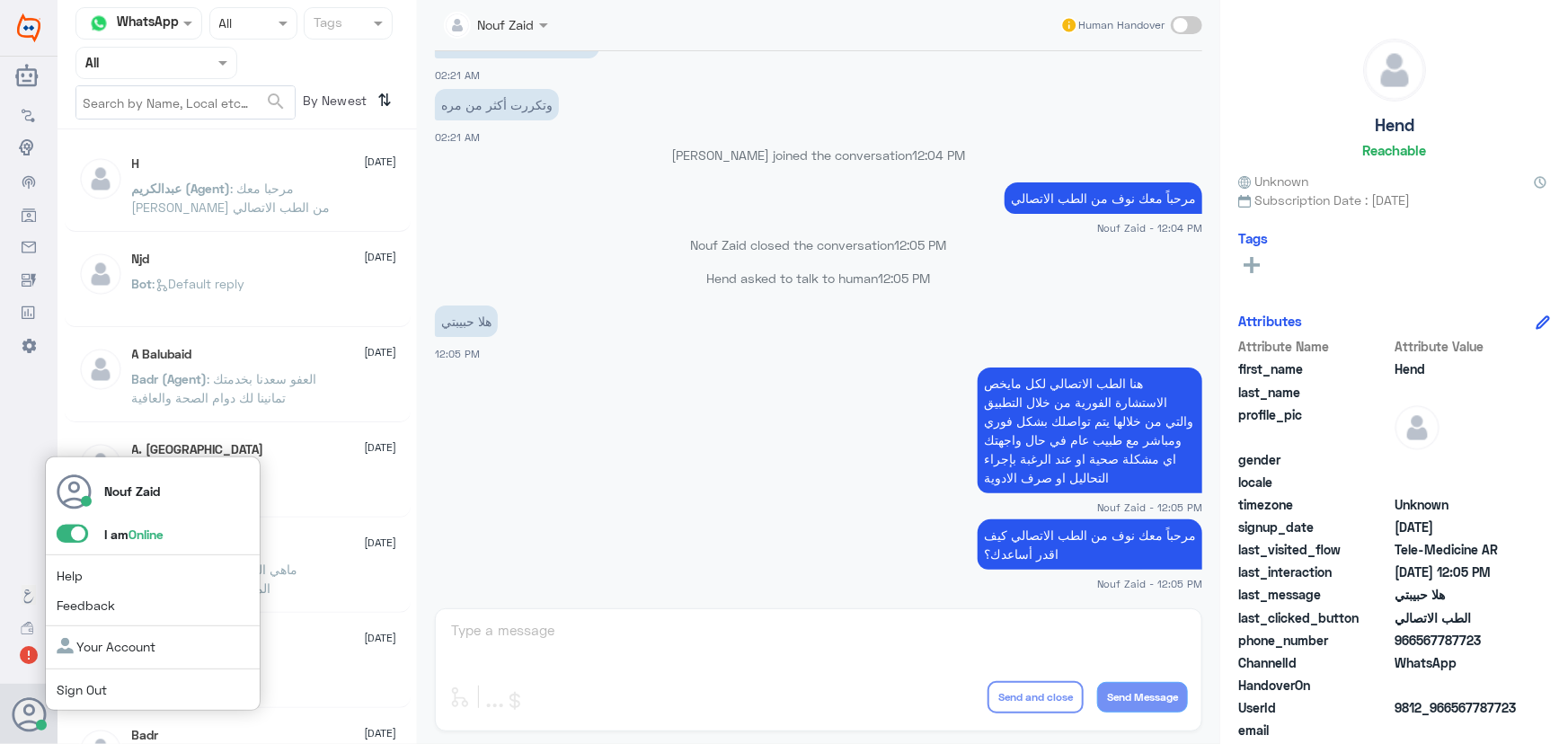
click at [19, 721] on icon at bounding box center [30, 715] width 36 height 36
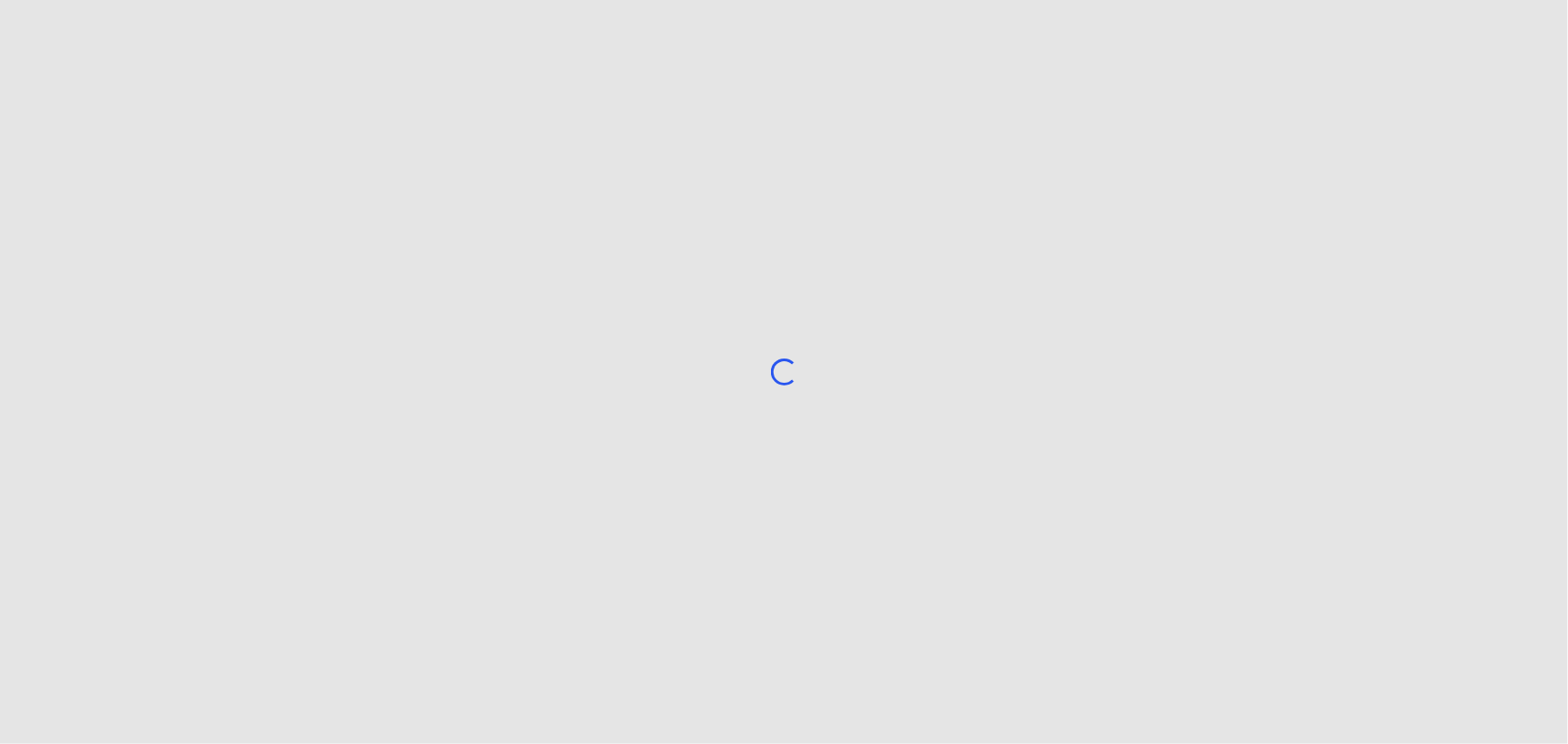
click at [1499, 31] on div "Loading..." at bounding box center [784, 372] width 1568 height 744
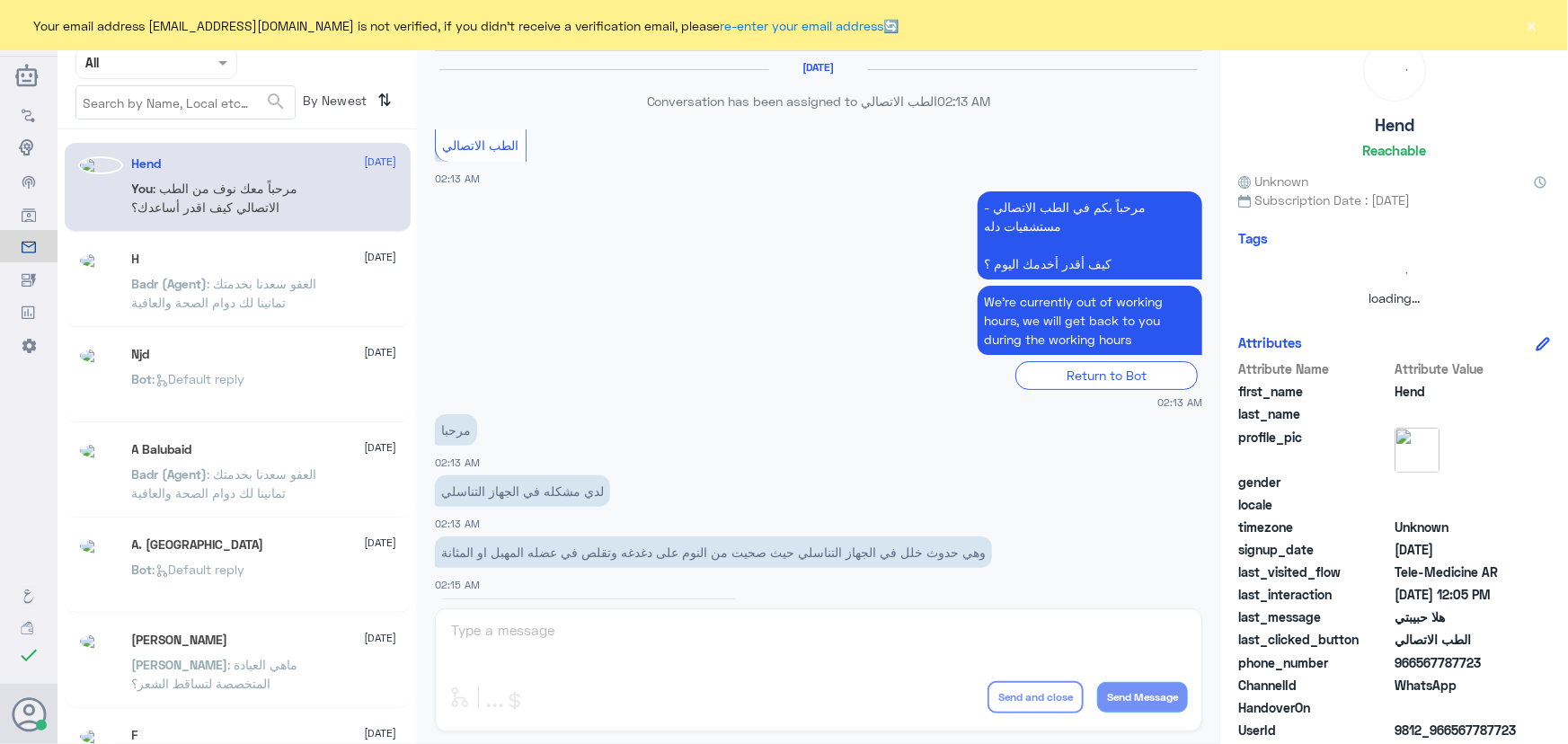
scroll to position [817, 0]
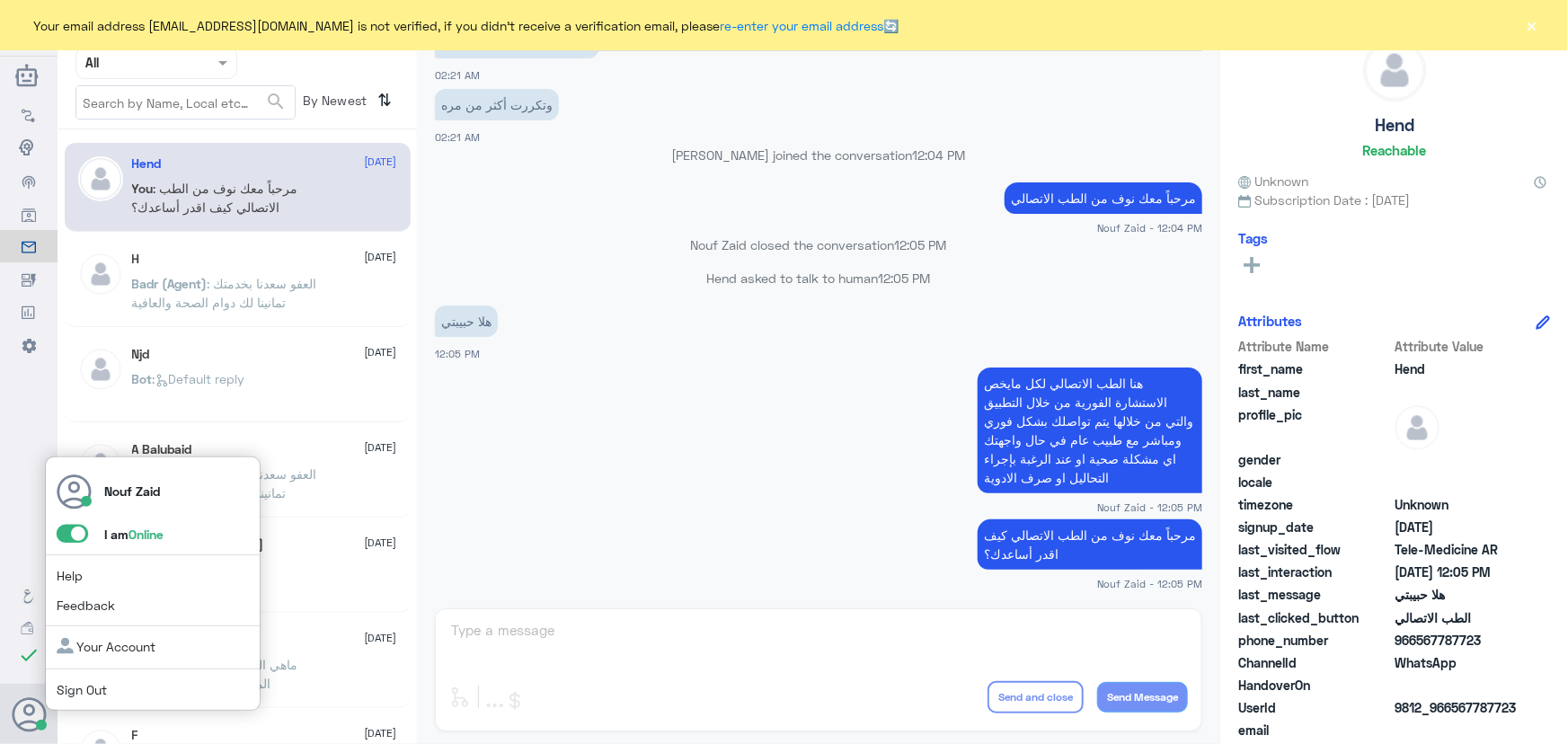
click at [63, 536] on span at bounding box center [72, 534] width 31 height 18
click at [0, 0] on input "checkbox" at bounding box center [0, 0] width 0 height 0
